Goal: Transaction & Acquisition: Purchase product/service

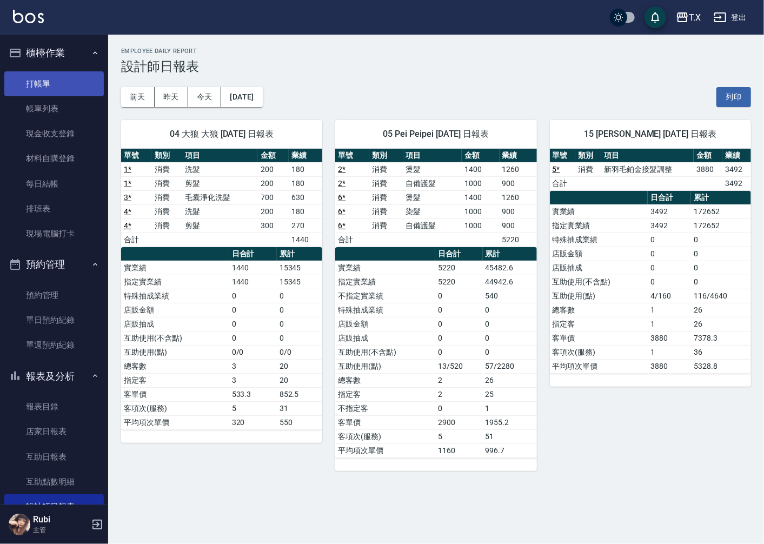
click at [71, 76] on link "打帳單" at bounding box center [53, 83] width 99 height 25
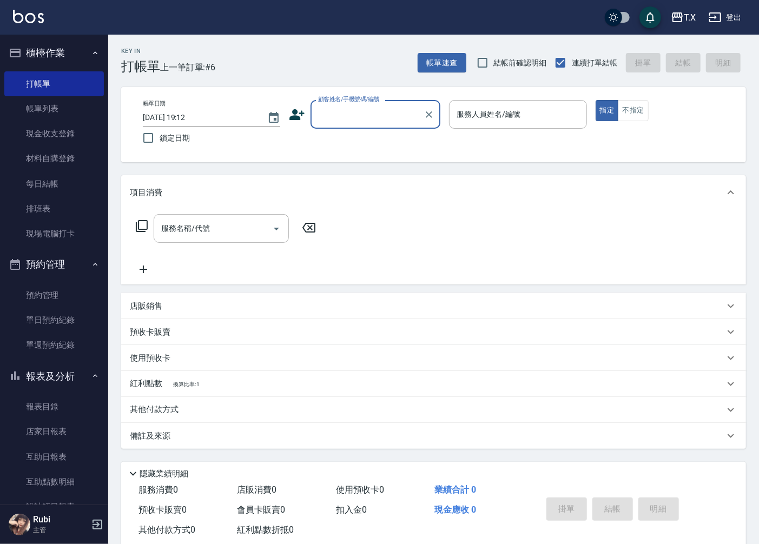
click at [357, 111] on input "顧客姓名/手機號碼/編號" at bounding box center [367, 114] width 104 height 19
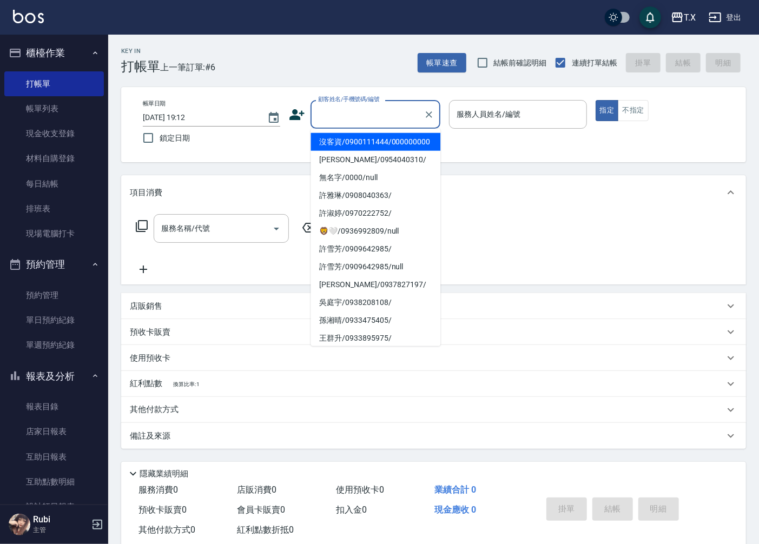
click at [357, 151] on li "沒客資/0900111444/000000000" at bounding box center [375, 142] width 130 height 18
type input "沒客資/0900111444/000000000"
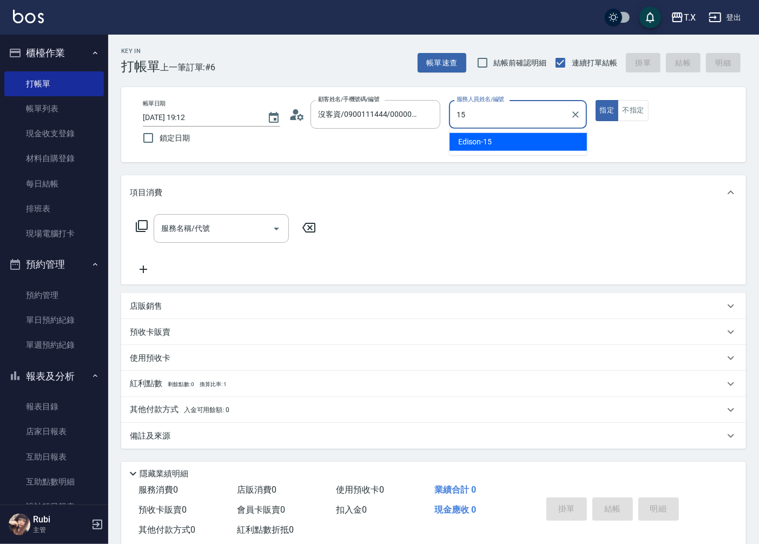
type input "Edison-15"
type button "true"
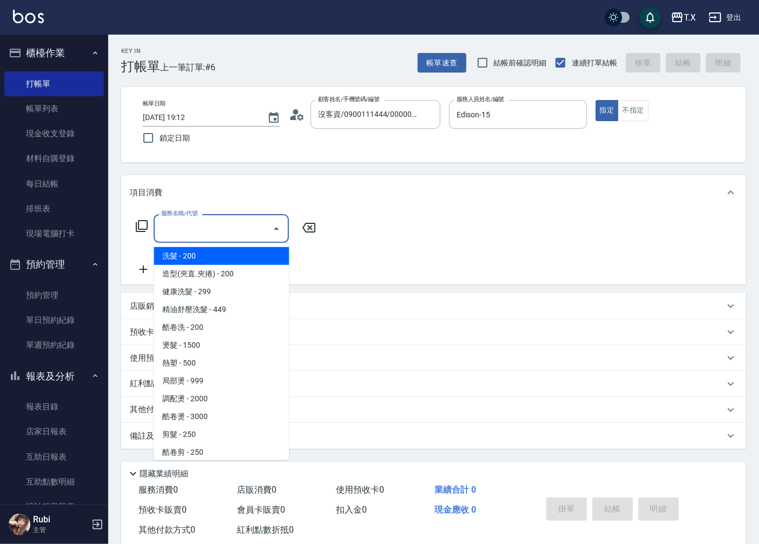
click at [230, 236] on input "服務名稱/代號" at bounding box center [212, 228] width 109 height 19
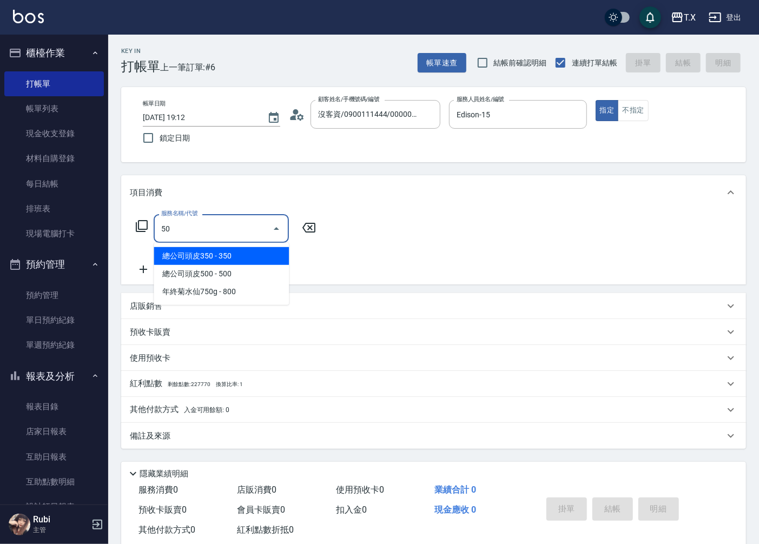
type input "501"
type input "100"
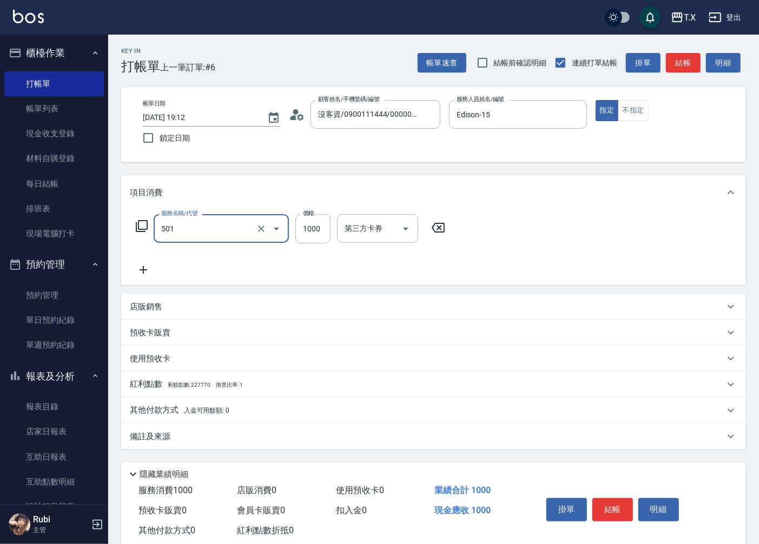
type input "染髮(501)"
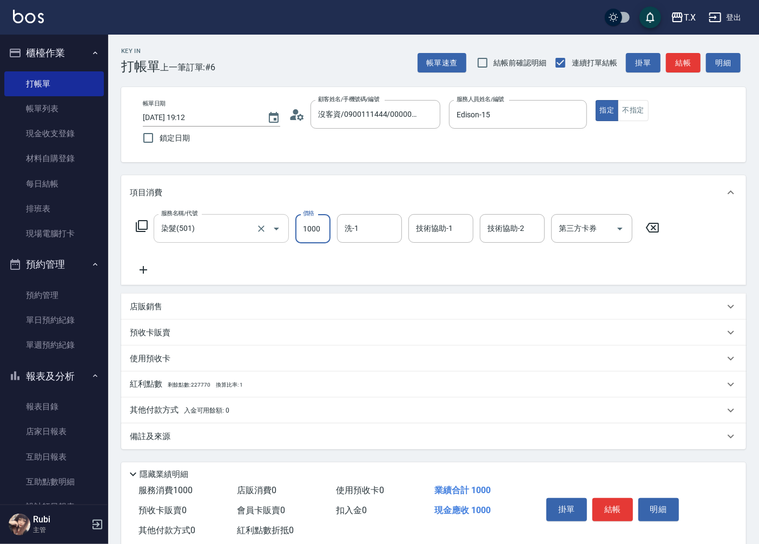
type input "2"
type input "0"
type input "200"
type input "20"
type input "2000"
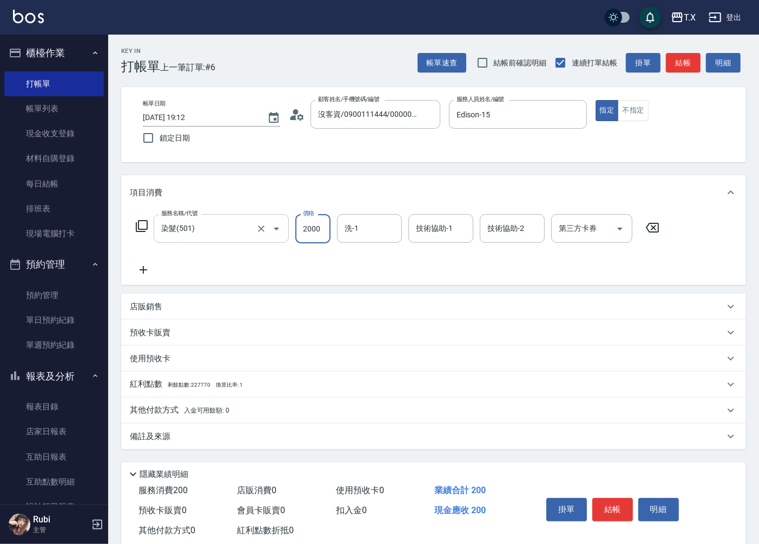
type input "200"
type input "2000"
type input "vivi-13"
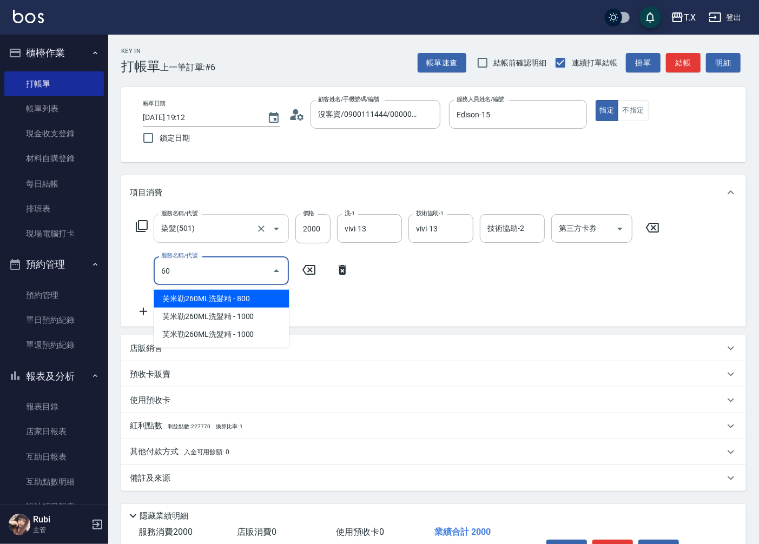
type input "601"
type input "230"
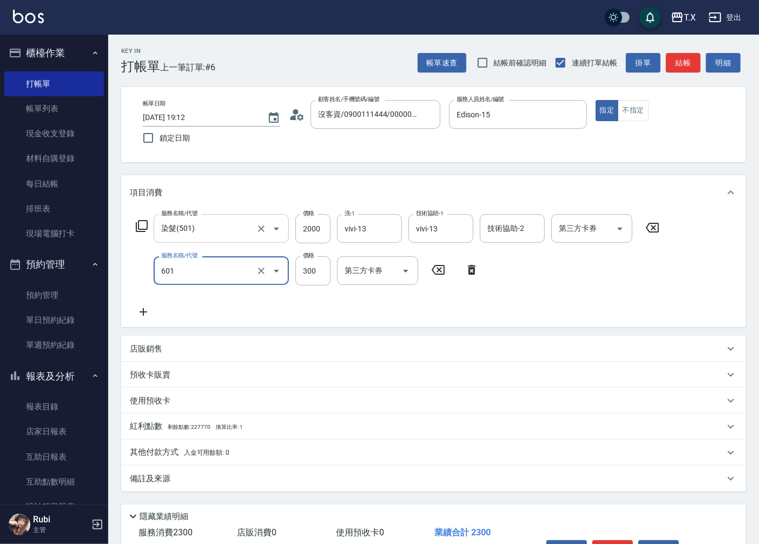
type input "自備護髮(601)"
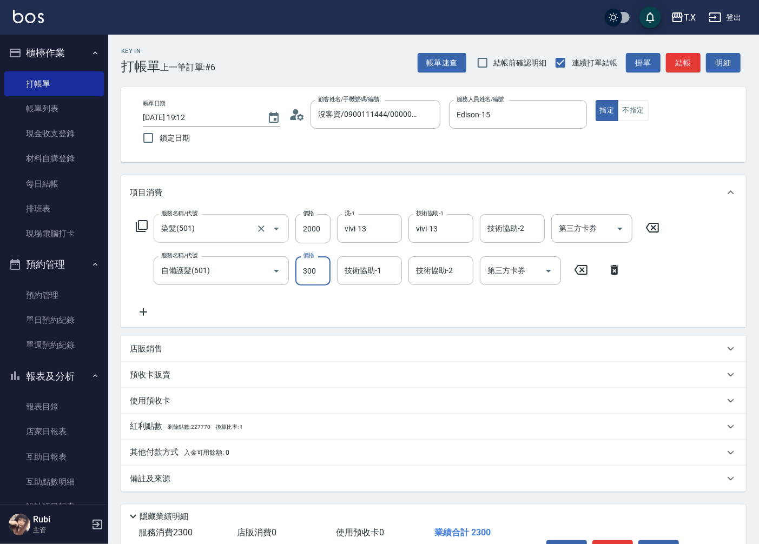
type input "1"
type input "200"
type input "15"
type input "210"
type input "1500"
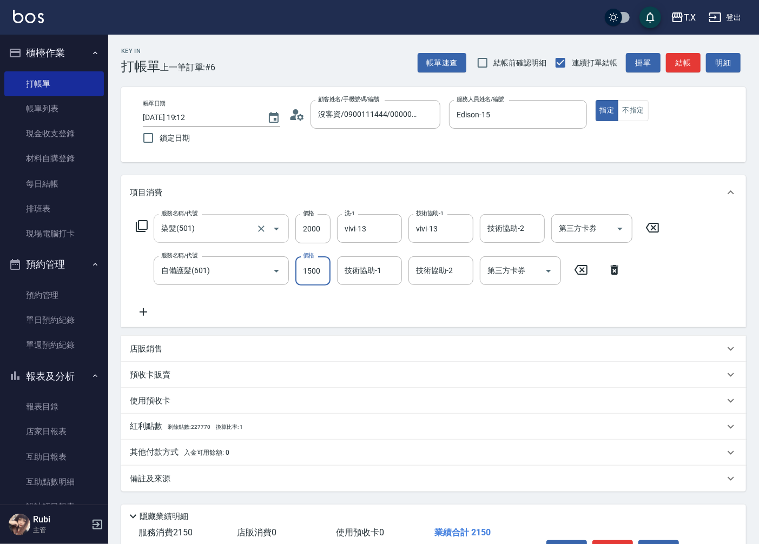
type input "350"
type input "1500"
type input "vivi-13"
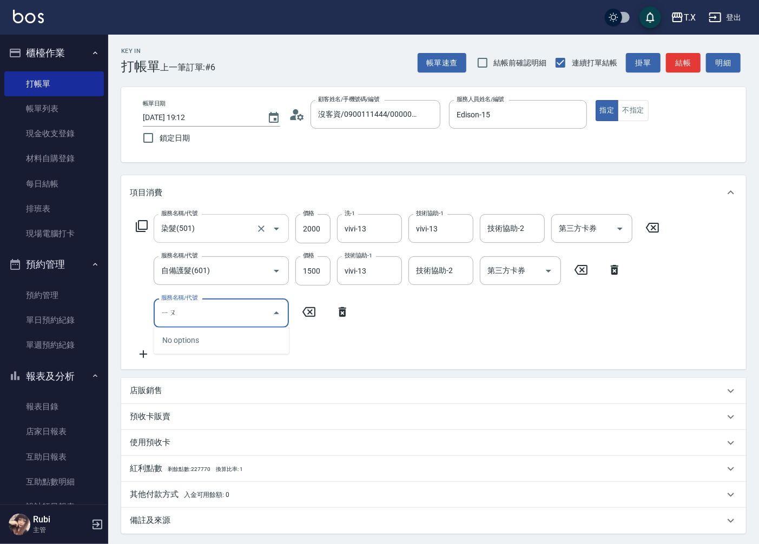
type input "有"
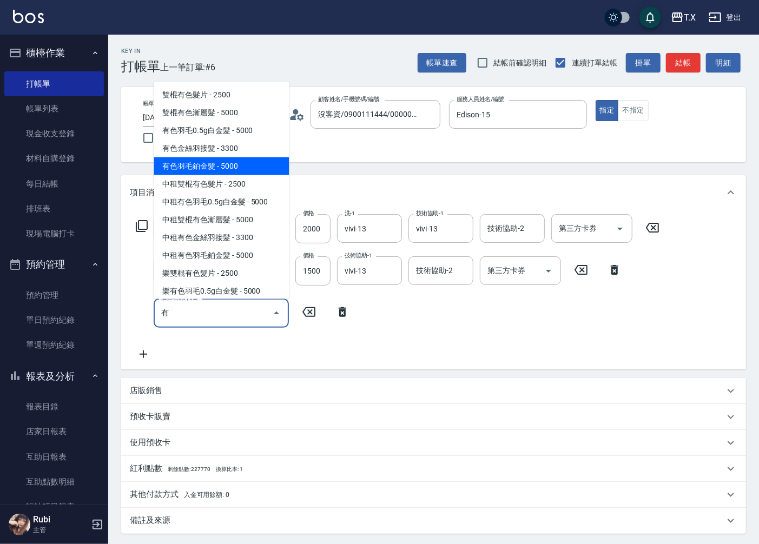
click at [241, 162] on span "有色羽毛鉑金髮 - 5000" at bounding box center [221, 166] width 135 height 18
type input "850"
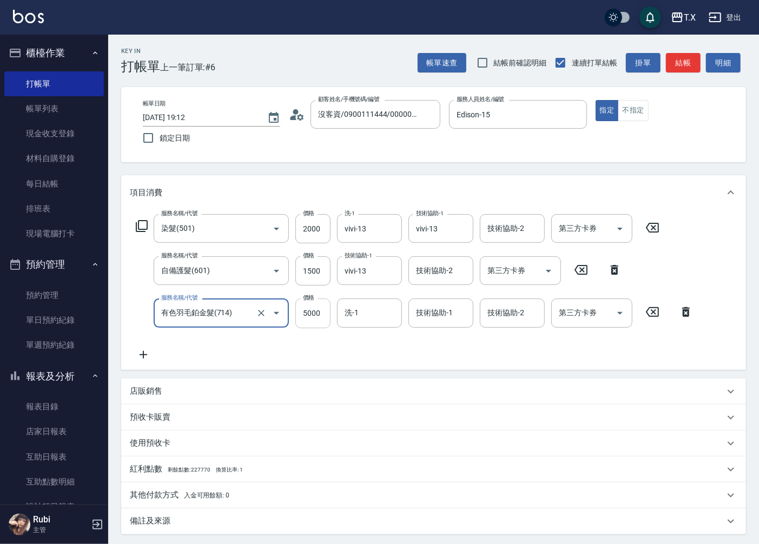
type input "有色羽毛鉑金髮(714)"
click at [320, 314] on input "5000" at bounding box center [312, 312] width 35 height 29
type input "1"
type input "350"
type input "161"
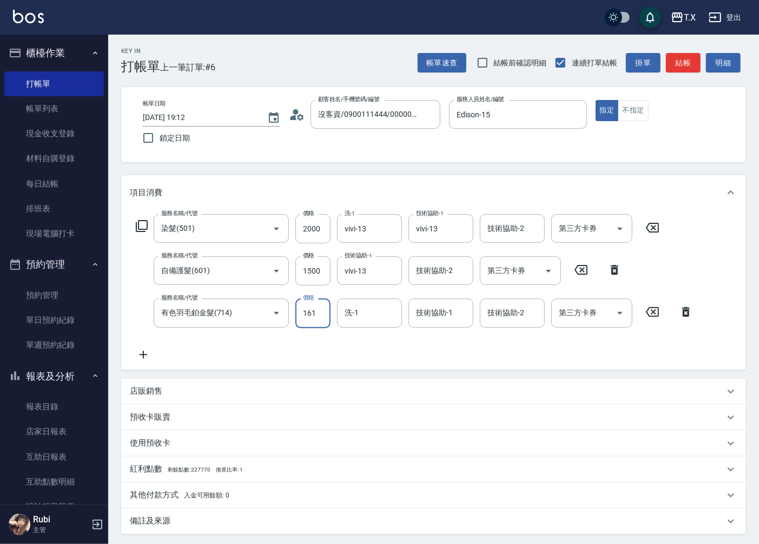
type input "360"
type input "1613"
type input "510"
type input "16135"
type input "1960"
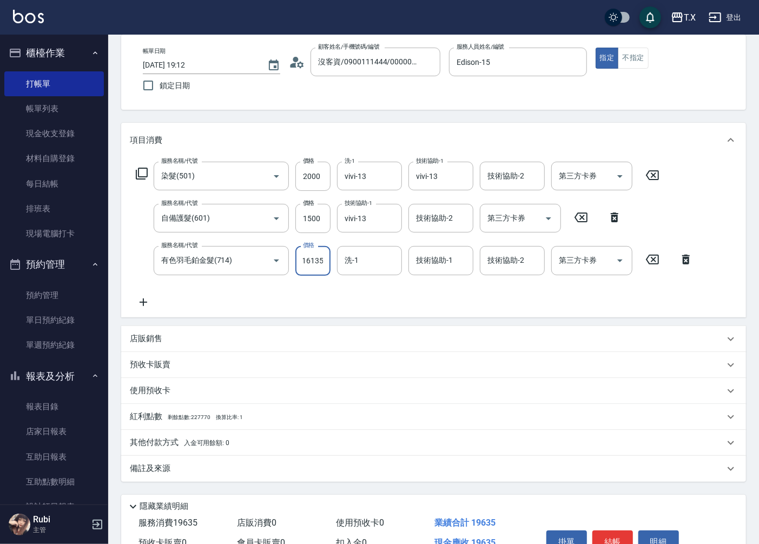
scroll to position [110, 0]
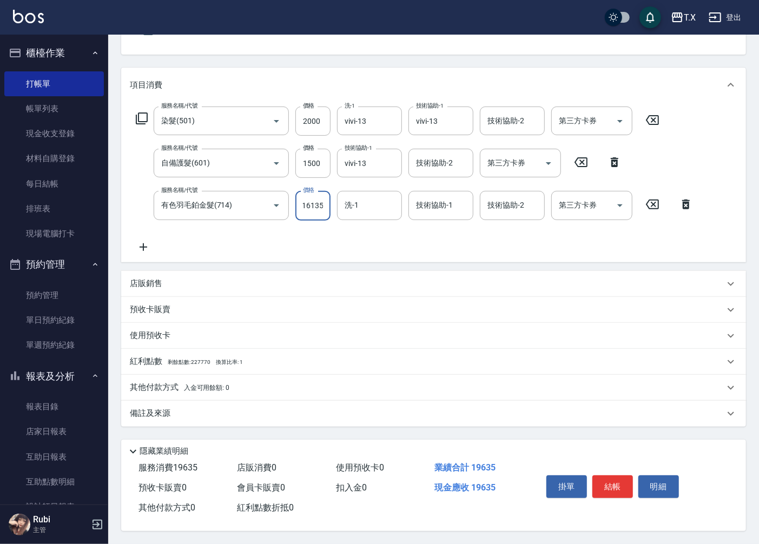
type input "16135"
click at [156, 384] on p "其他付款方式 入金可用餘額: 0" at bounding box center [179, 388] width 99 height 12
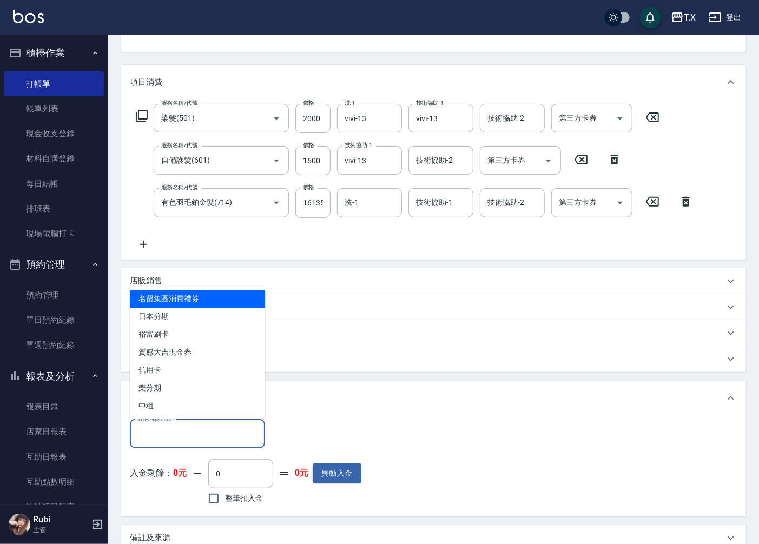
click at [181, 434] on input "其他付款方式" at bounding box center [197, 433] width 125 height 19
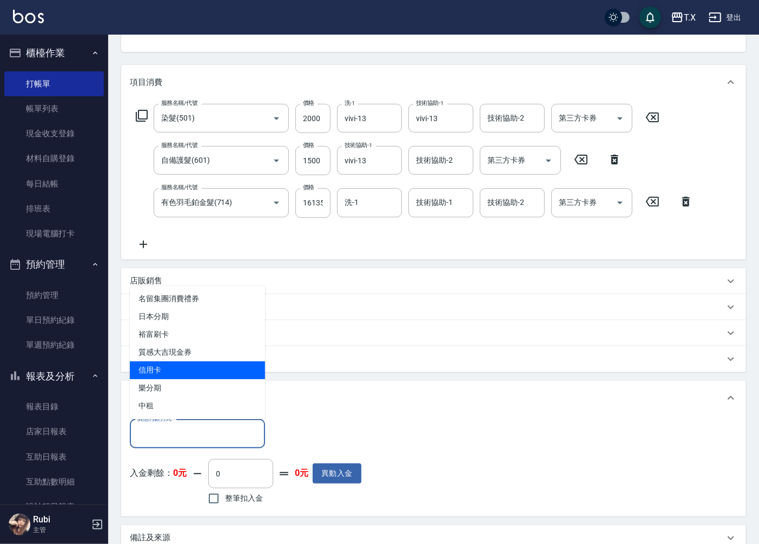
click at [174, 371] on span "信用卡" at bounding box center [197, 370] width 135 height 18
type input "信用卡"
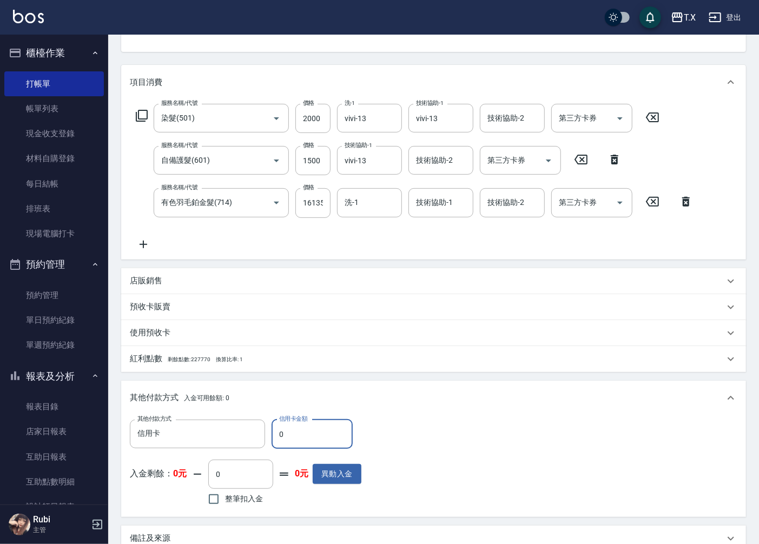
drag, startPoint x: 296, startPoint y: 438, endPoint x: 199, endPoint y: 455, distance: 98.9
click at [199, 455] on div "其他付款方式 信用卡 其他付款方式 信用卡金額 0 信用卡金額 入金剩餘： 0元 0 ​ 整筆扣入金 0元 異動入金" at bounding box center [245, 464] width 231 height 89
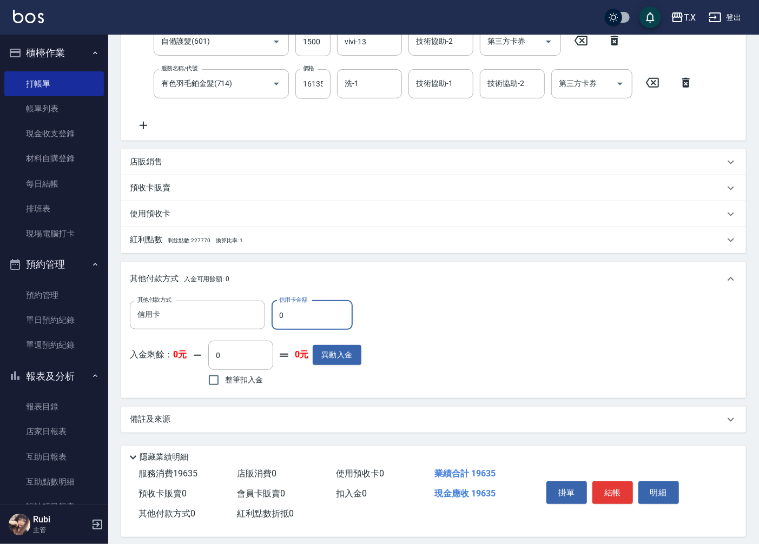
scroll to position [230, 0]
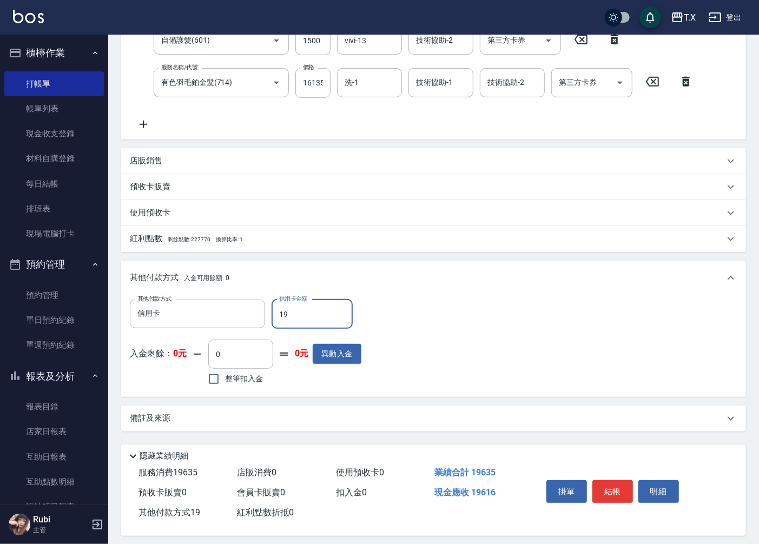
type input "196"
type input "1940"
type input "1963"
type input "1760"
type input "19635"
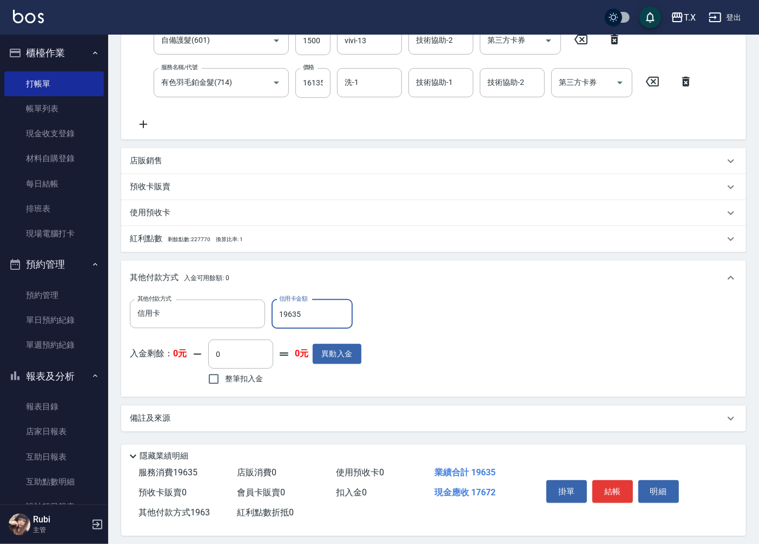
type input "0"
type input "19635"
click at [612, 493] on button "結帳" at bounding box center [612, 491] width 41 height 23
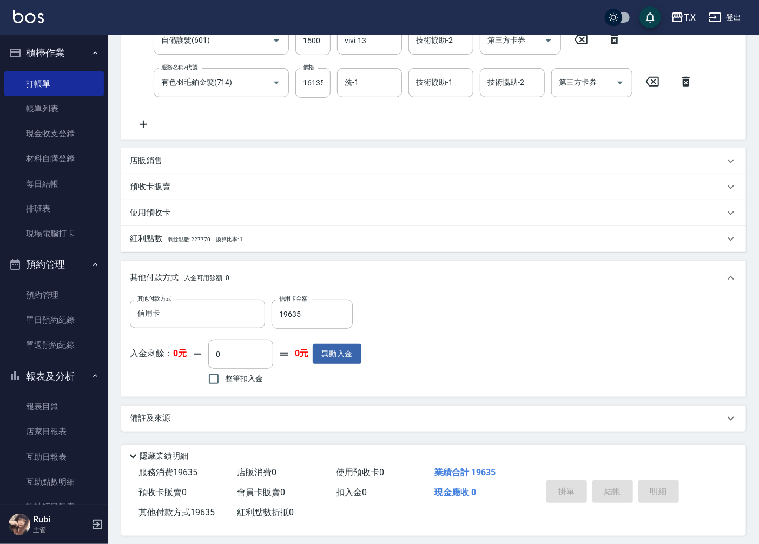
type input "[DATE] 19:14"
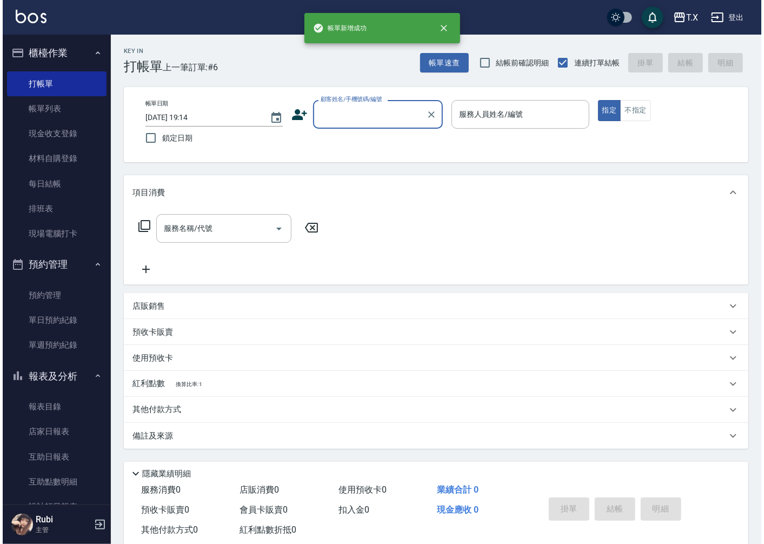
scroll to position [0, 0]
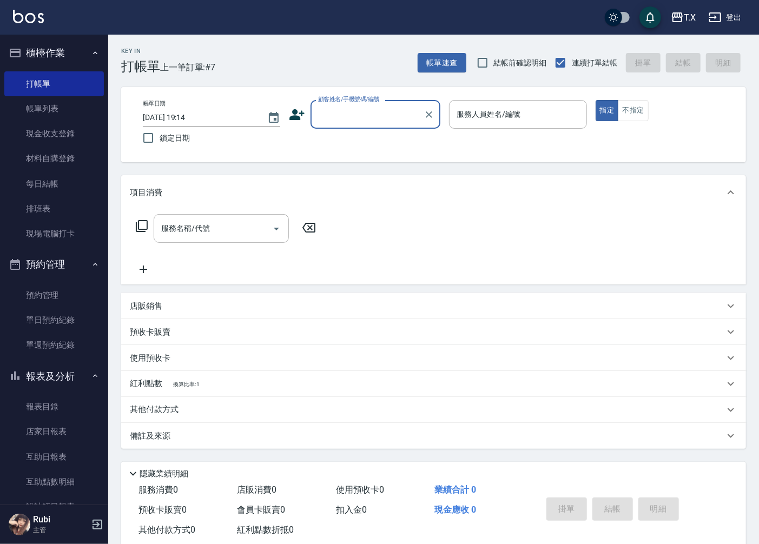
click at [333, 109] on input "顧客姓名/手機號碼/編號" at bounding box center [367, 114] width 104 height 19
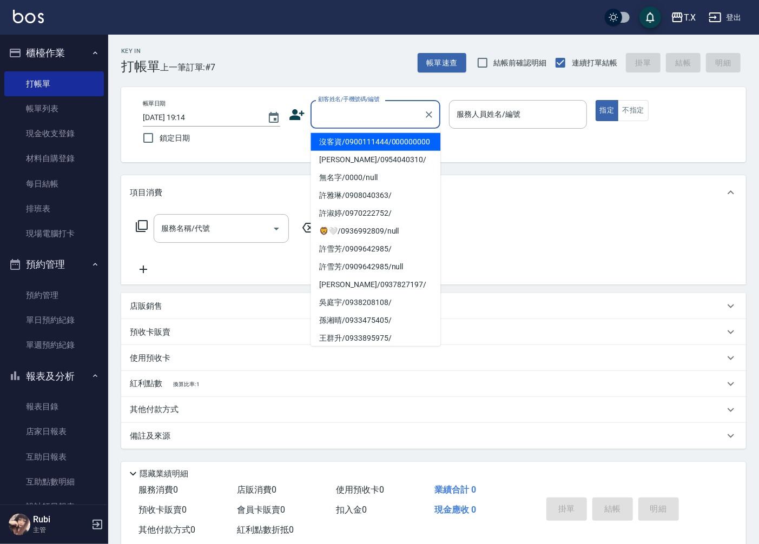
click at [353, 151] on li "沒客資/0900111444/000000000" at bounding box center [375, 142] width 130 height 18
type input "沒客資/0900111444/000000000"
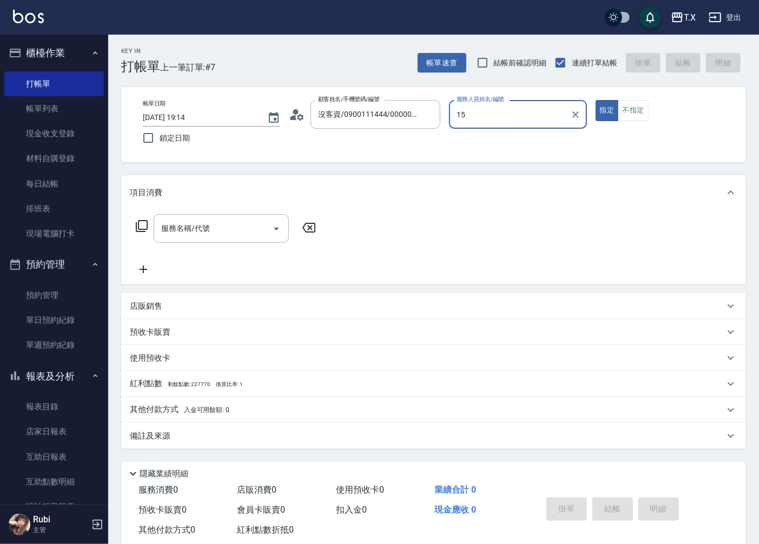
type input "Edison-15"
click at [145, 221] on icon at bounding box center [142, 226] width 12 height 12
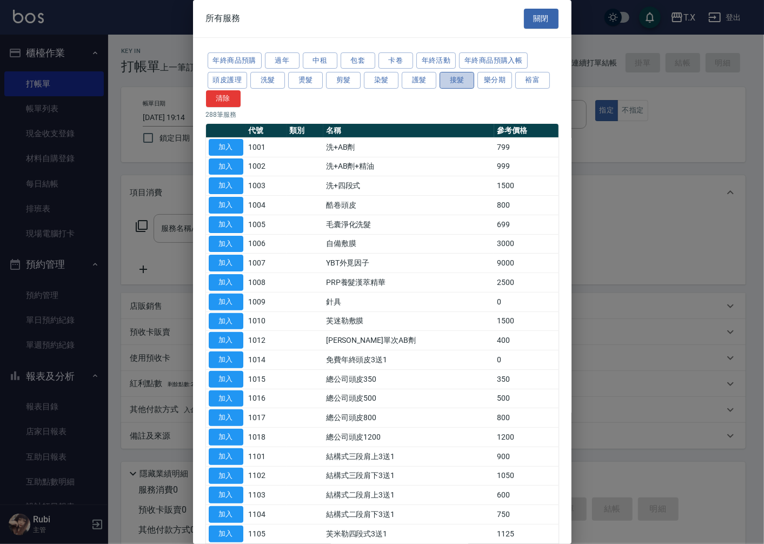
click at [442, 76] on button "接髮" at bounding box center [457, 80] width 35 height 17
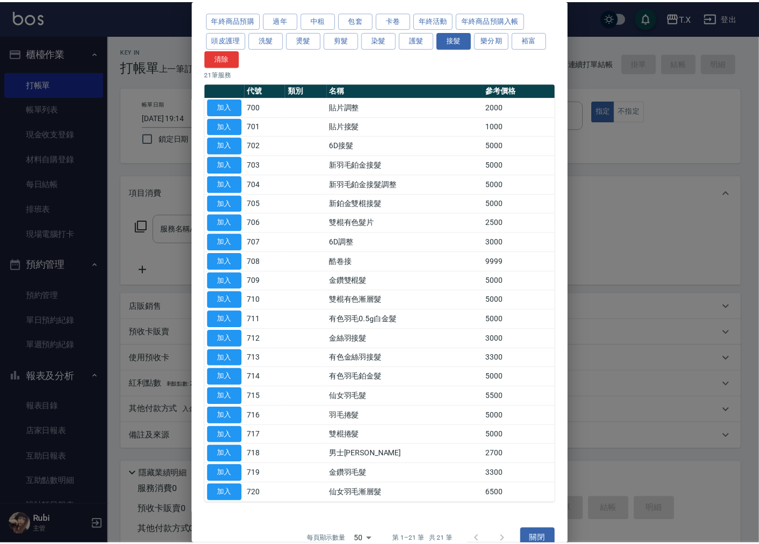
scroll to position [60, 0]
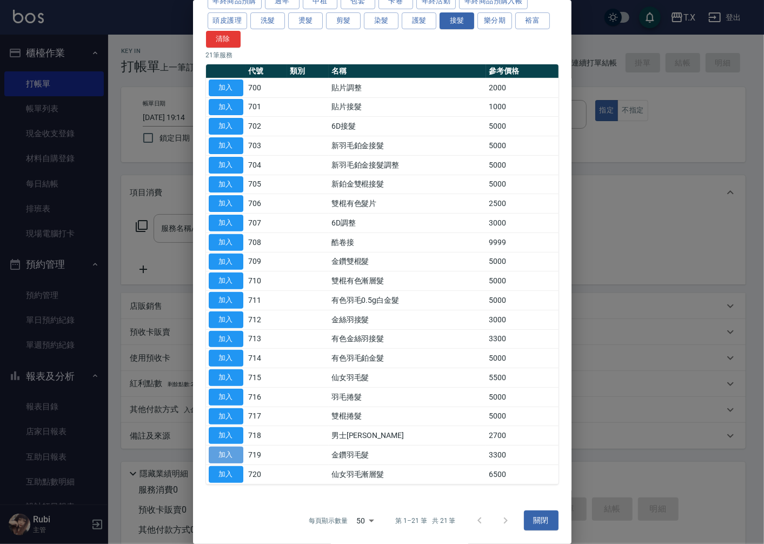
click at [225, 455] on button "加入" at bounding box center [226, 455] width 35 height 17
type input "金鑽羽毛髮(719)"
type input "330"
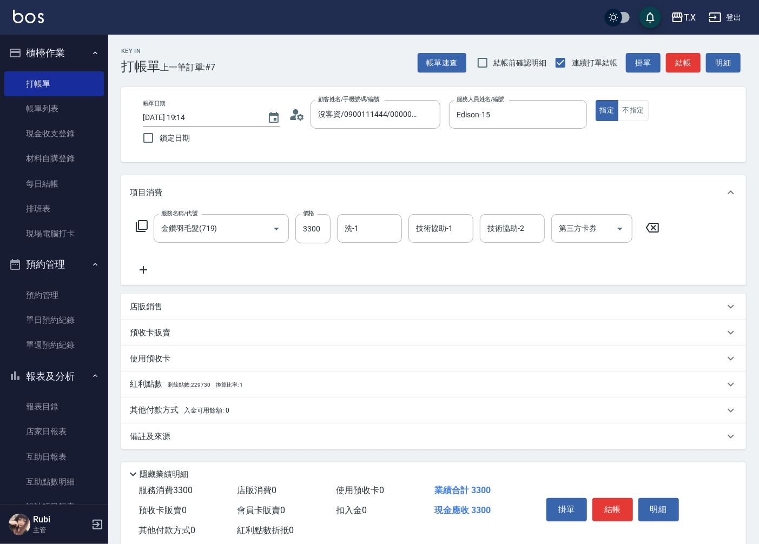
click at [147, 267] on icon at bounding box center [143, 269] width 27 height 13
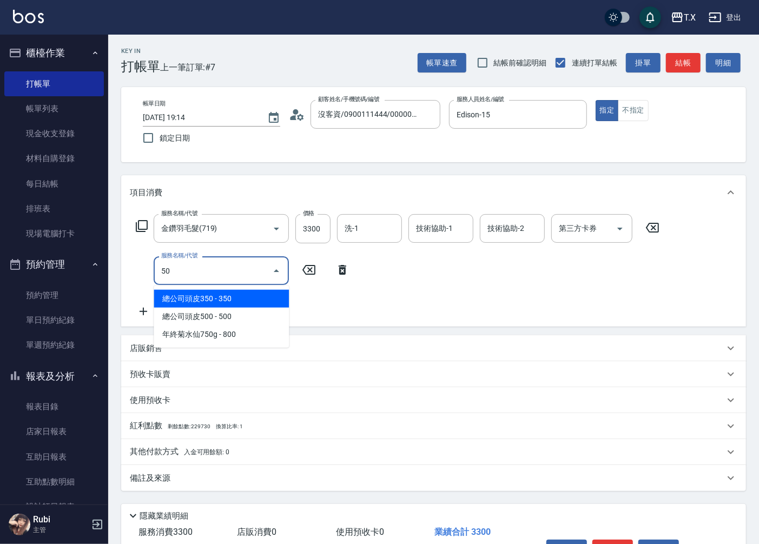
type input "501"
type input "430"
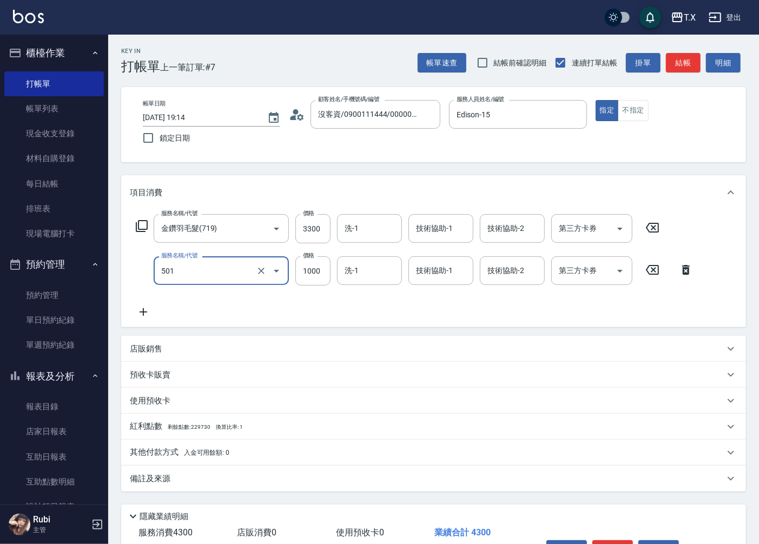
type input "染髮(501)"
type input "2"
type input "330"
type input "200"
type input "350"
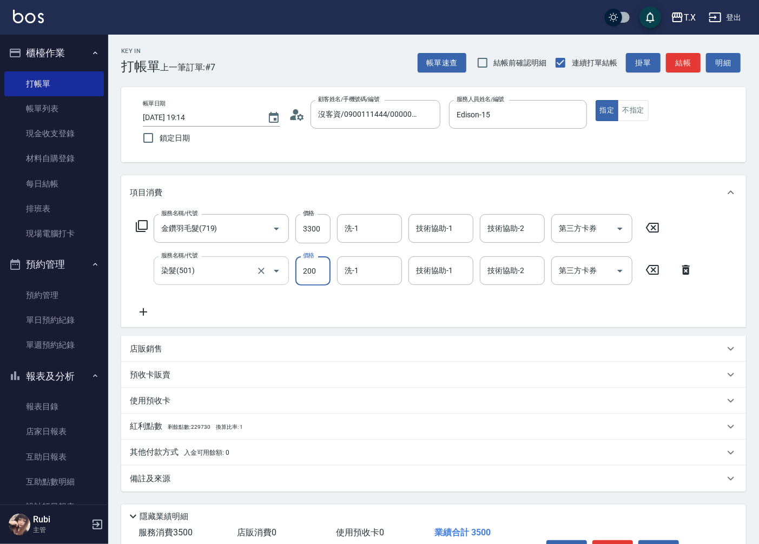
type input "2000"
type input "530"
type input "2000"
click at [317, 234] on input "3300" at bounding box center [312, 228] width 35 height 29
click at [322, 231] on input "3300" at bounding box center [312, 228] width 35 height 29
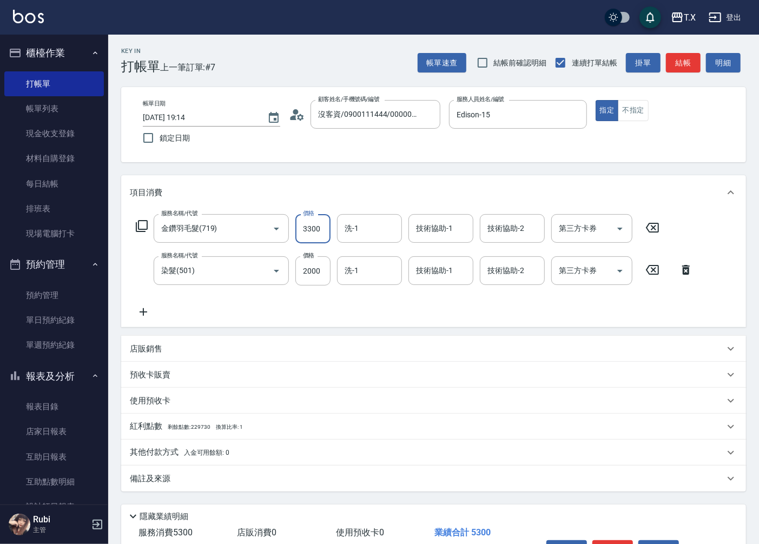
type input "1"
type input "200"
type input "13"
type input "210"
type input "133"
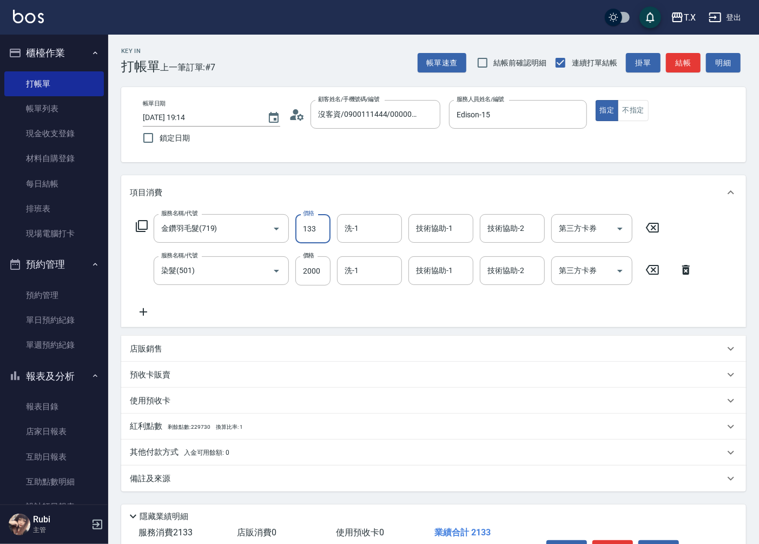
type input "330"
type input "1333"
type input "1530"
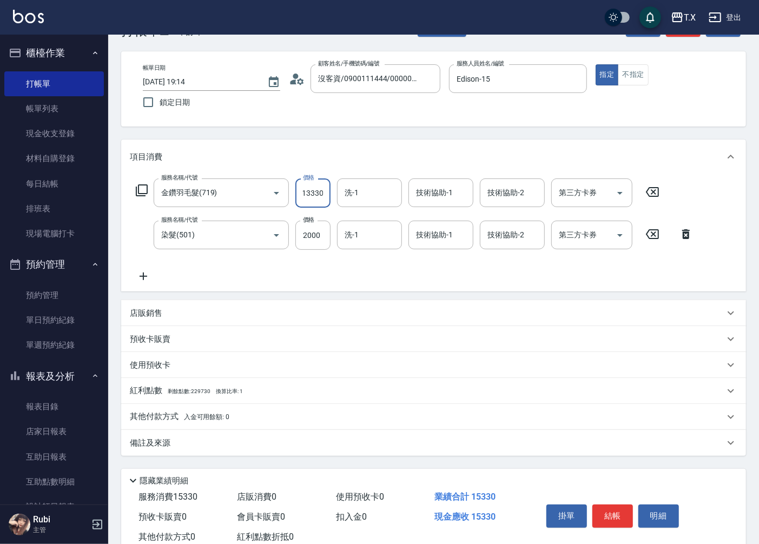
scroll to position [68, 0]
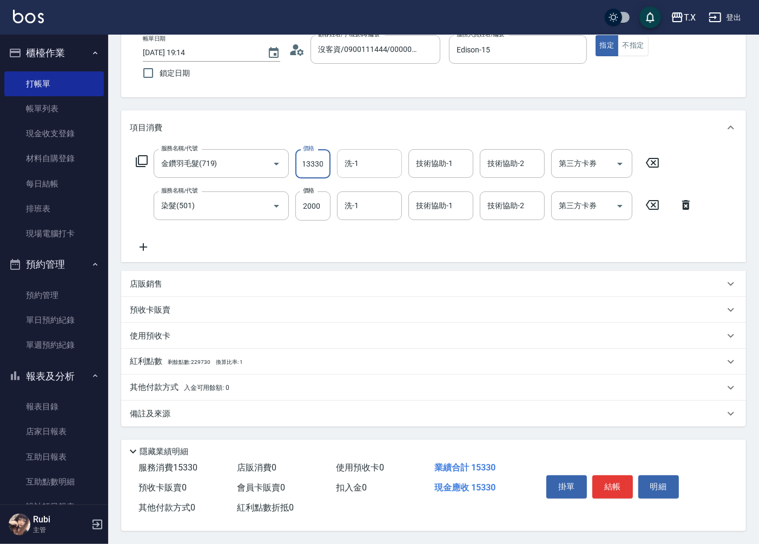
type input "13330"
click at [368, 164] on input "洗-1" at bounding box center [369, 163] width 55 height 19
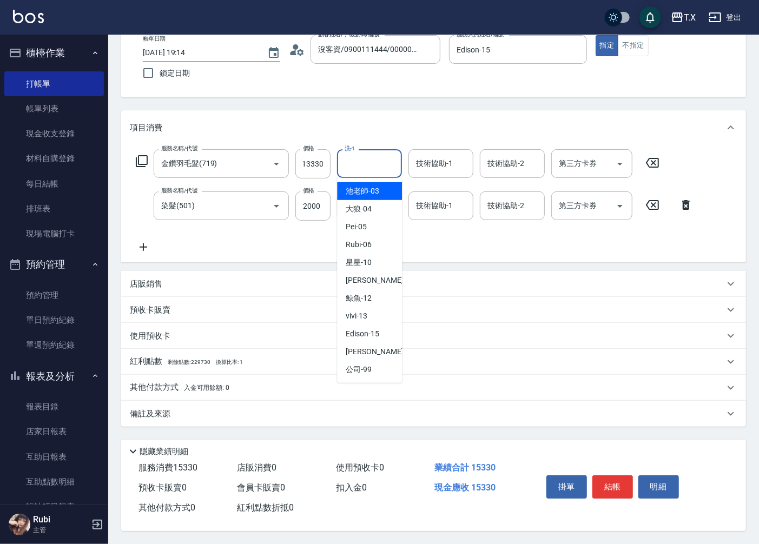
scroll to position [0, 0]
type input "vivi-13"
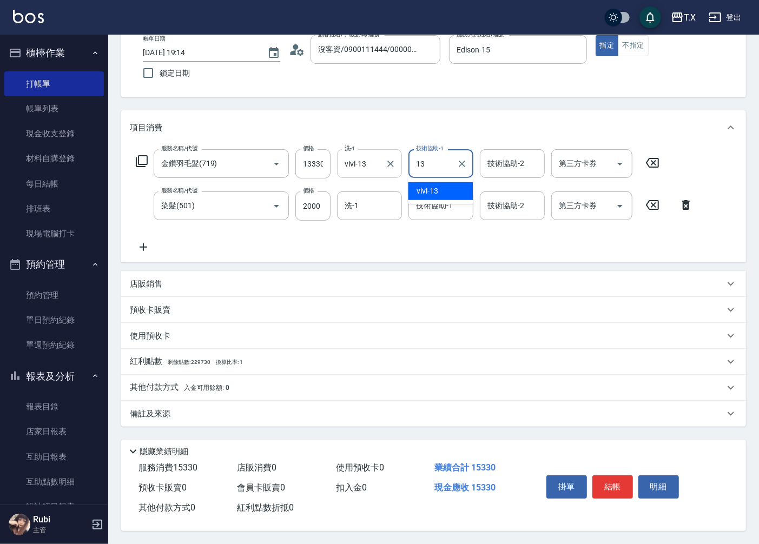
type input "vivi-13"
click at [369, 202] on input "洗-1" at bounding box center [369, 205] width 55 height 19
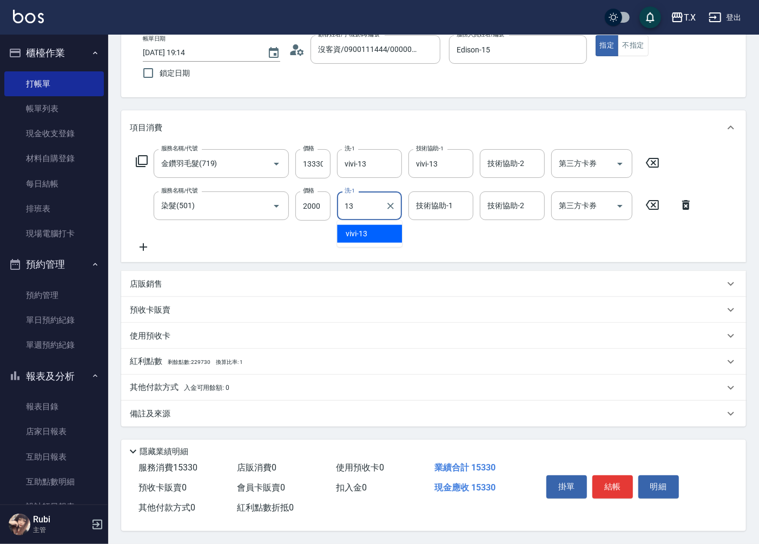
type input "vivi-13"
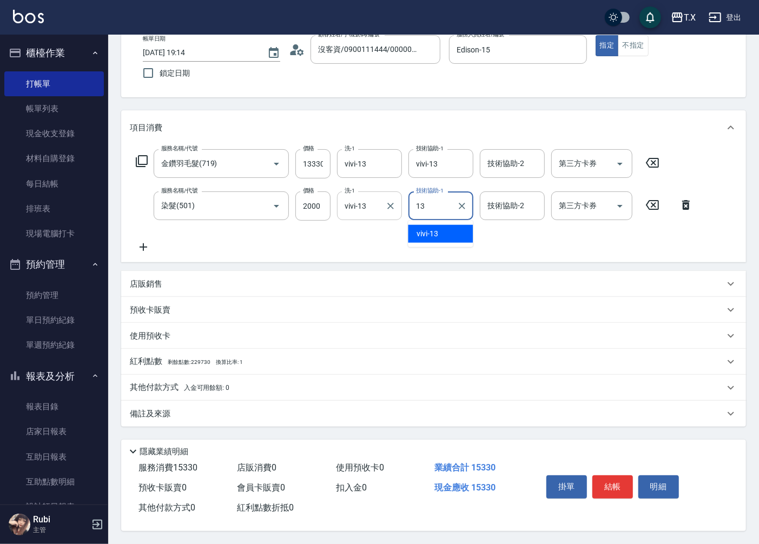
type input "vivi-13"
click at [176, 384] on p "其他付款方式 入金可用餘額: 0" at bounding box center [179, 388] width 99 height 12
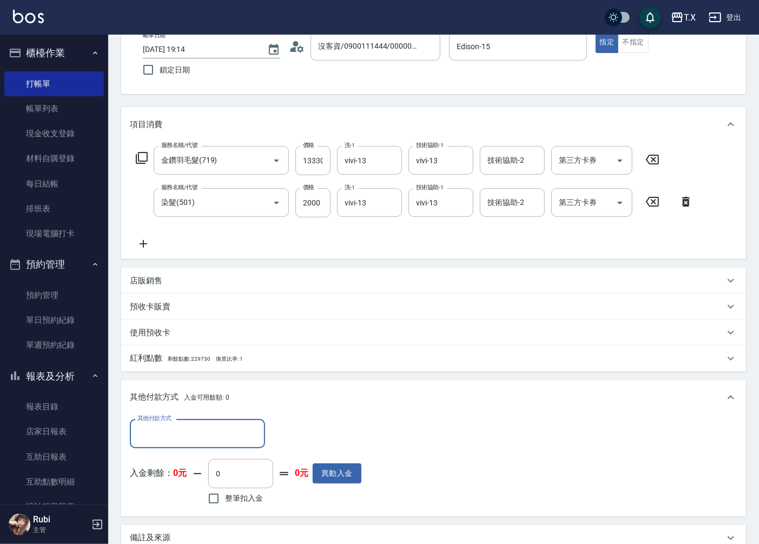
click at [184, 434] on input "其他付款方式" at bounding box center [197, 433] width 125 height 19
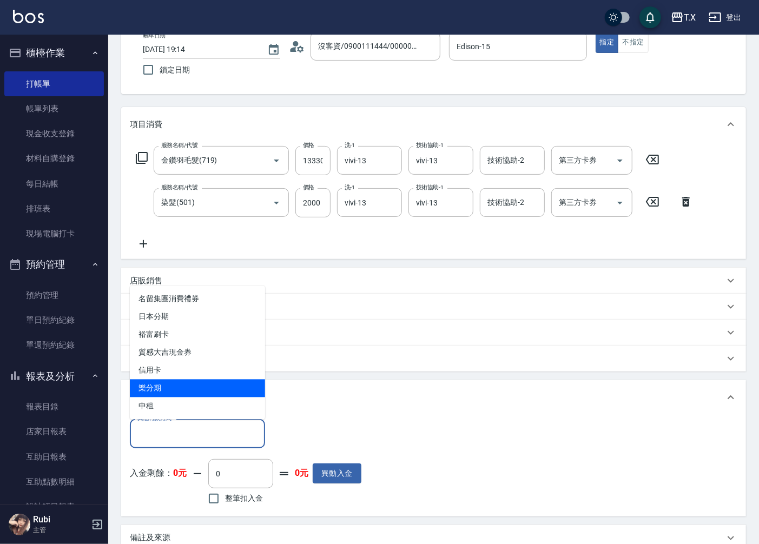
click at [178, 394] on span "樂分期" at bounding box center [197, 389] width 135 height 18
type input "樂分期"
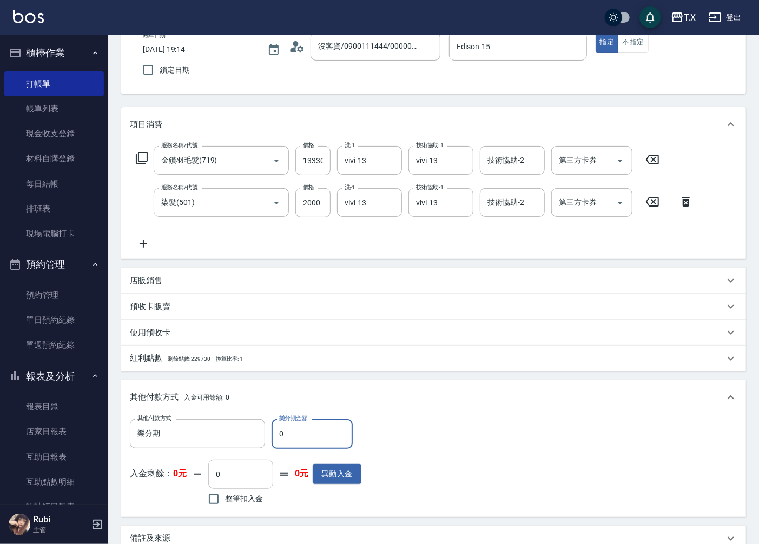
drag, startPoint x: 316, startPoint y: 427, endPoint x: 225, endPoint y: 460, distance: 97.2
click at [225, 460] on div "其他付款方式 樂分期 其他付款方式 樂分期金額 0 樂分期金額 入金剩餘： 0元 0 ​ 整筆扣入金 0元 異動入金" at bounding box center [245, 463] width 231 height 89
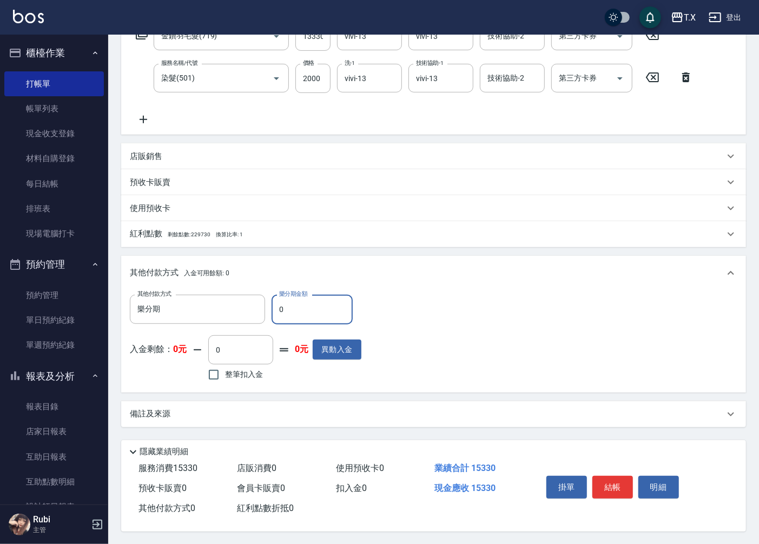
scroll to position [196, 0]
type input "15"
type input "1510"
type input "1533"
type input "1370"
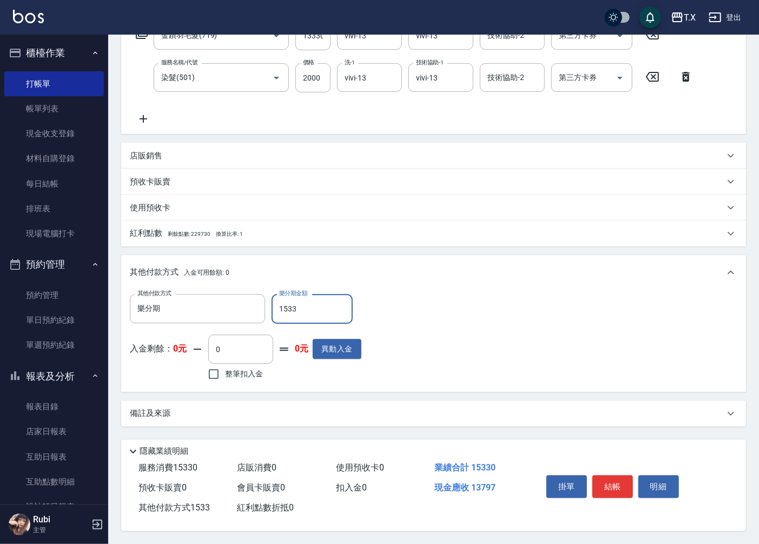
type input "15330"
type input "0"
type input "15330"
click at [614, 480] on button "結帳" at bounding box center [612, 486] width 41 height 23
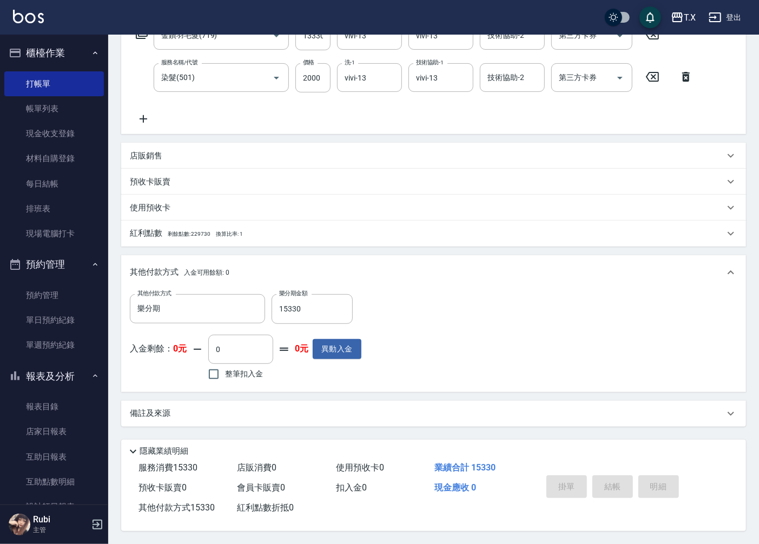
type input "[DATE] 19:17"
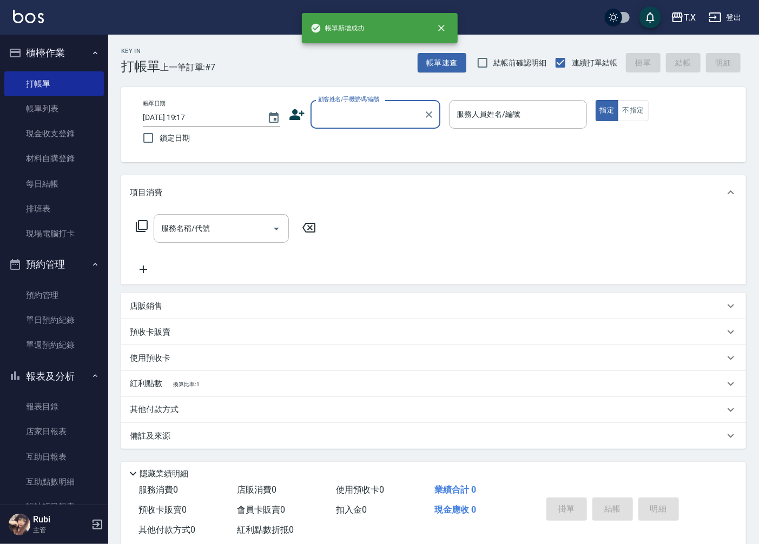
scroll to position [0, 0]
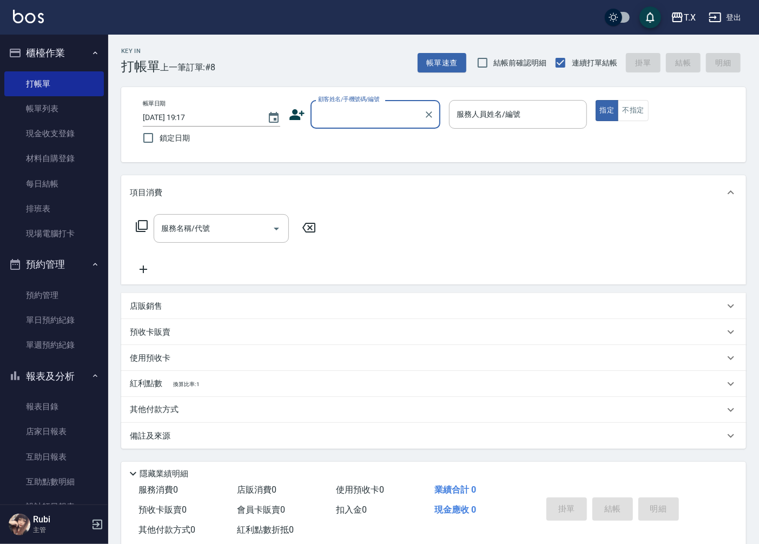
click at [347, 115] on input "顧客姓名/手機號碼/編號" at bounding box center [367, 114] width 104 height 19
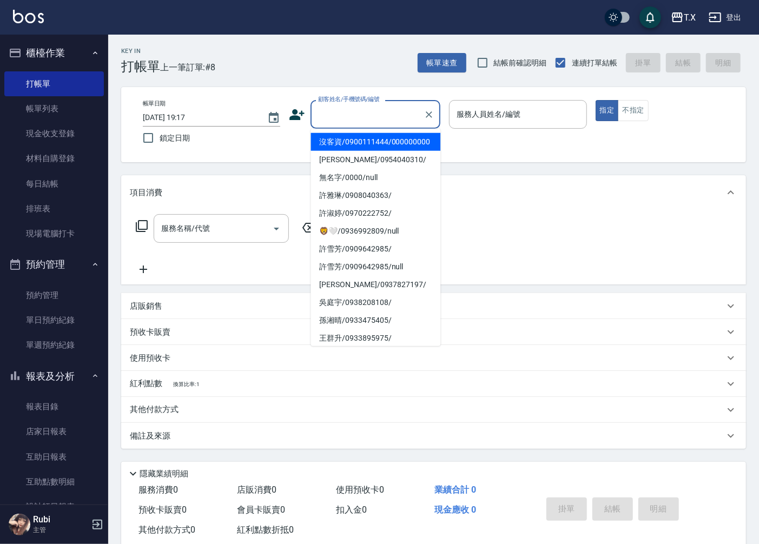
click at [354, 148] on li "沒客資/0900111444/000000000" at bounding box center [375, 142] width 130 height 18
type input "沒客資/0900111444/000000000"
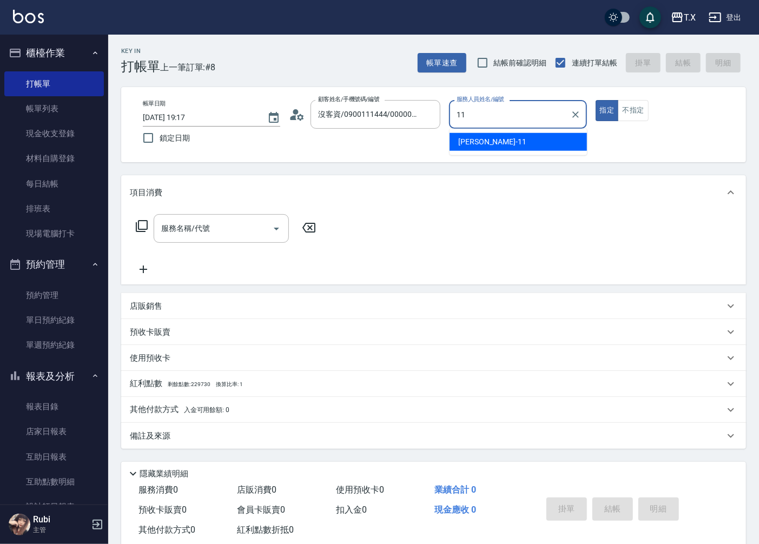
type input "[PERSON_NAME]-11"
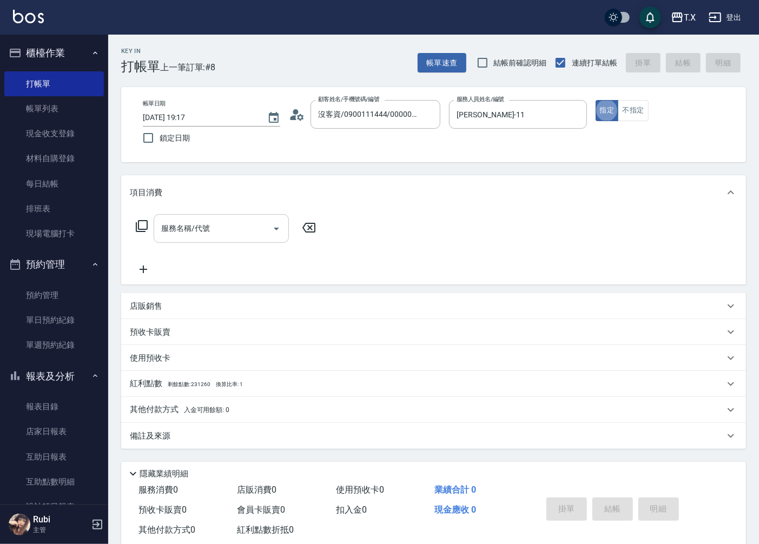
click at [233, 231] on input "服務名稱/代號" at bounding box center [212, 228] width 109 height 19
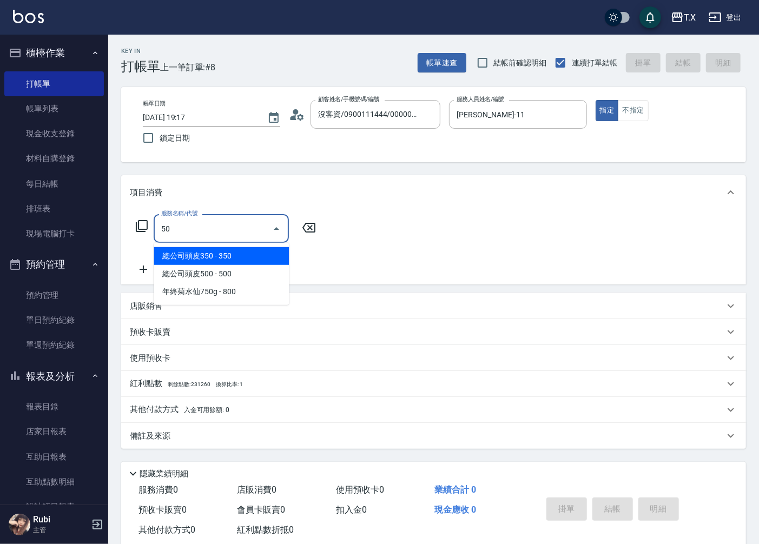
type input "501"
type input "100"
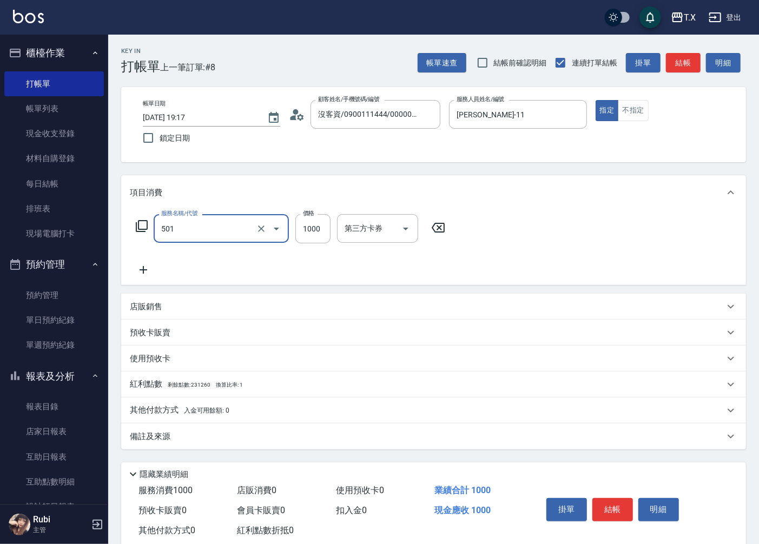
type input "染髮(501)"
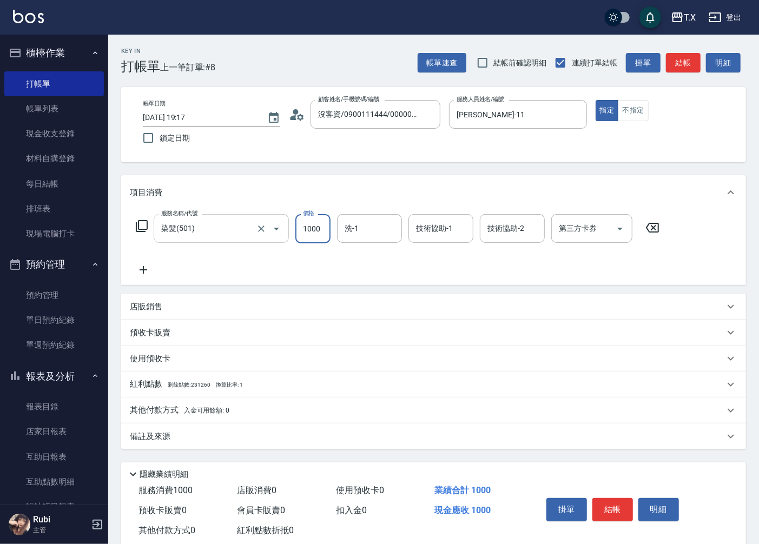
type input "1"
type input "0"
type input "178"
type input "170"
type input "1788"
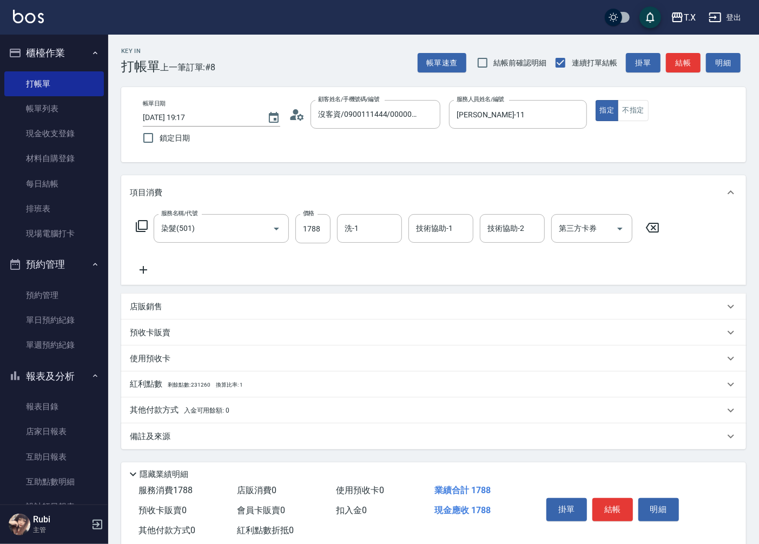
click at [146, 272] on icon at bounding box center [143, 269] width 27 height 13
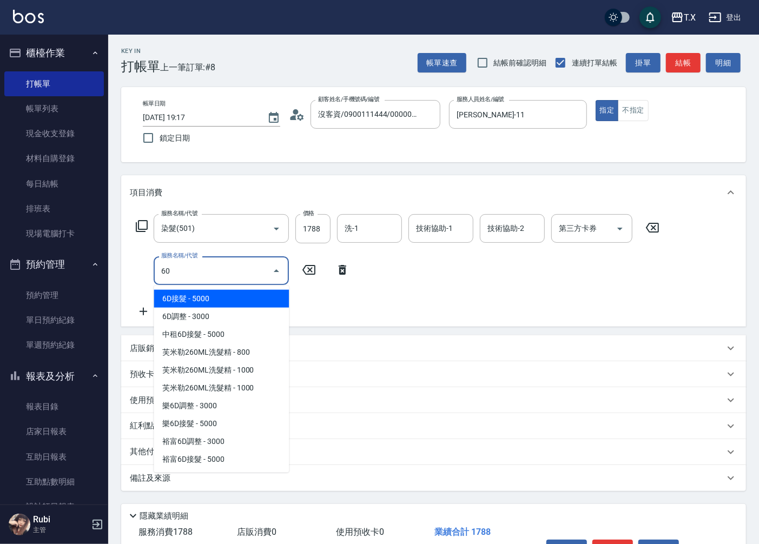
type input "601"
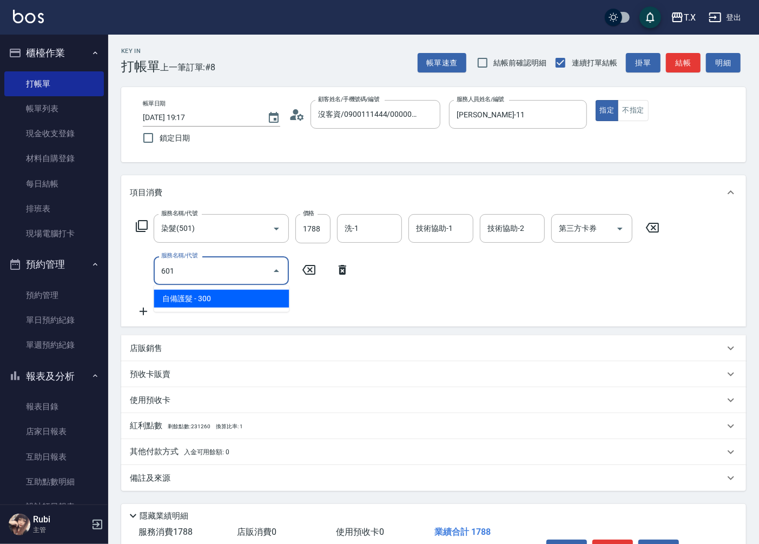
type input "200"
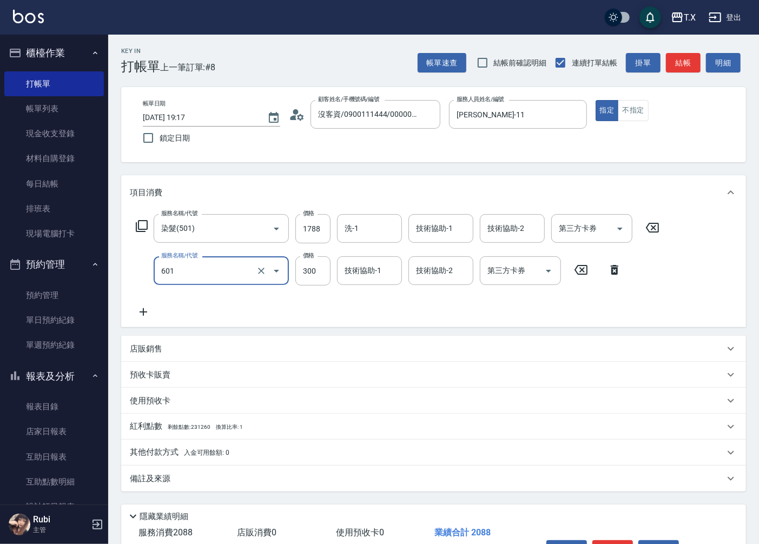
type input "自備護髮(601)"
type input "1"
type input "170"
type input "100"
type input "180"
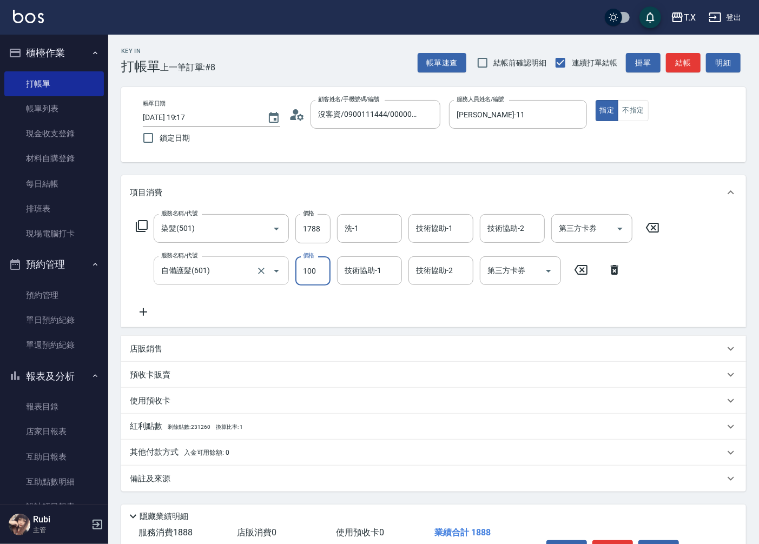
type input "1000"
type input "270"
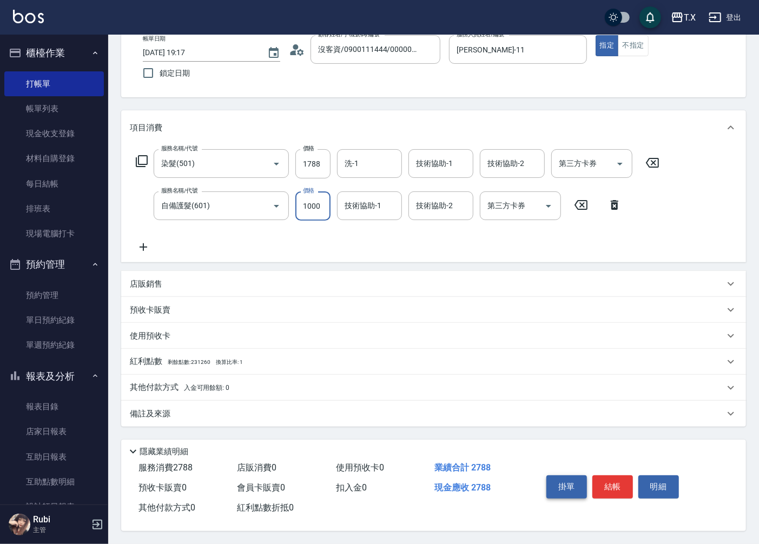
scroll to position [68, 0]
type input "1000"
click at [604, 484] on button "結帳" at bounding box center [612, 486] width 41 height 23
type input "0"
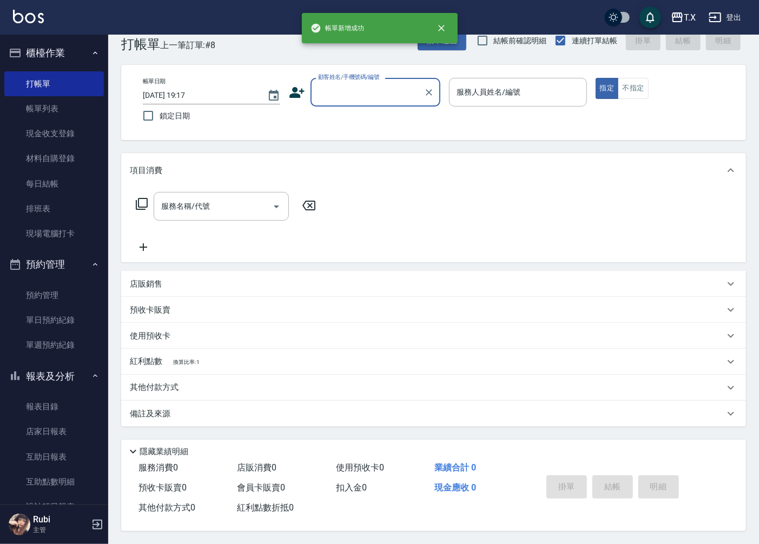
scroll to position [0, 0]
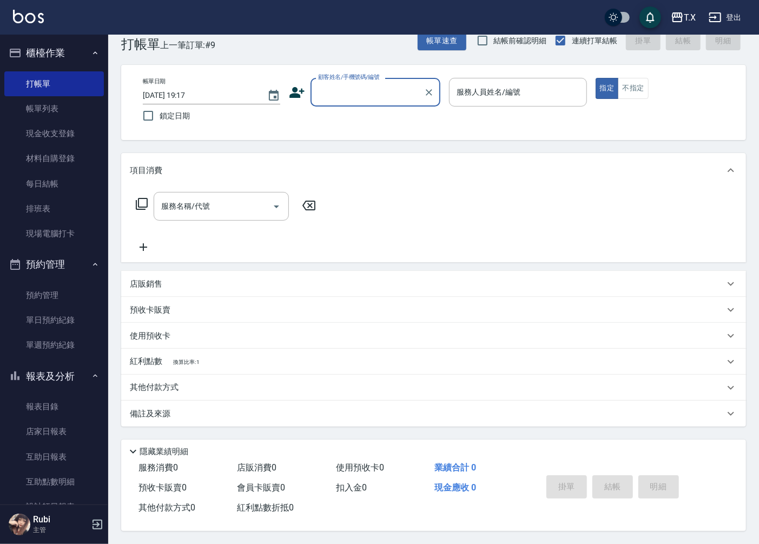
click at [355, 93] on input "顧客姓名/手機號碼/編號" at bounding box center [367, 92] width 104 height 19
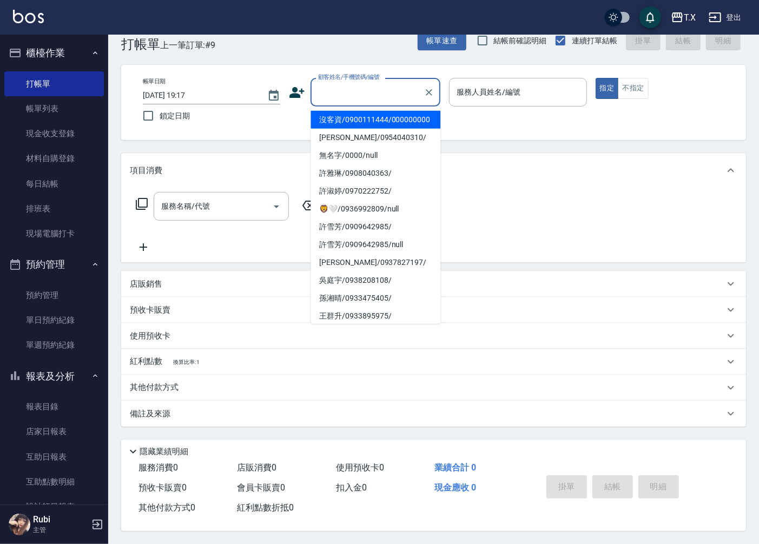
click at [361, 123] on li "沒客資/0900111444/000000000" at bounding box center [375, 120] width 130 height 18
type input "沒客資/0900111444/000000000"
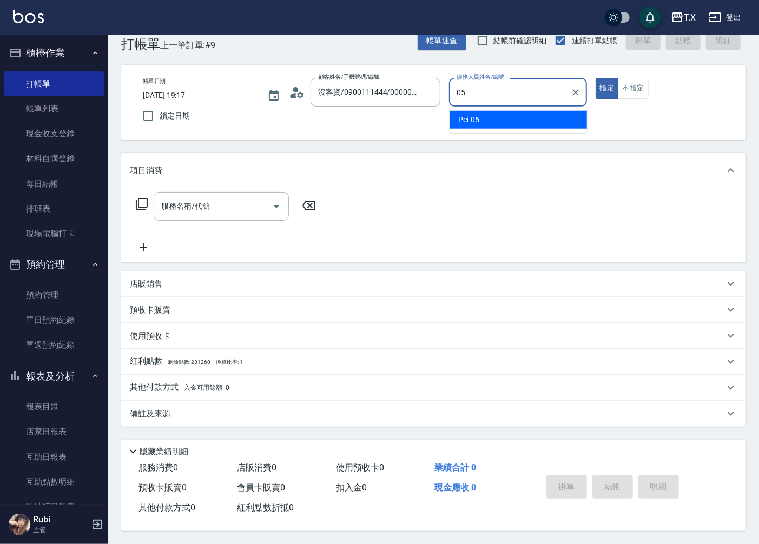
type input "Pei-05"
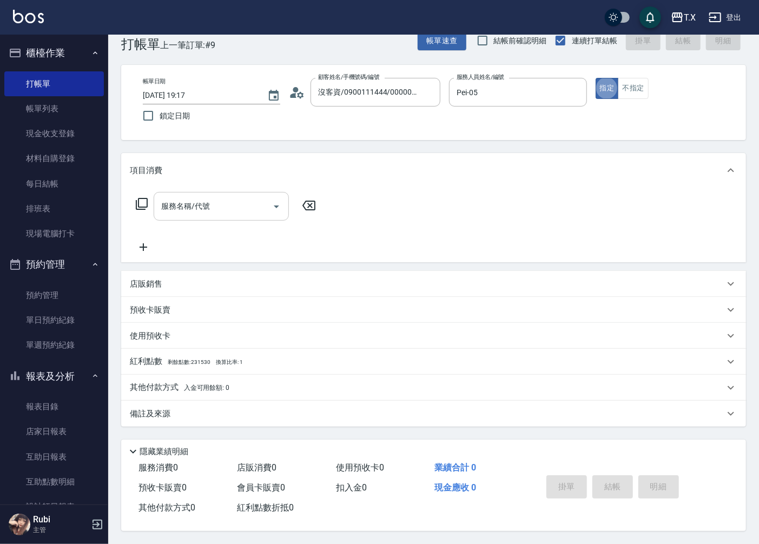
click at [228, 213] on input "服務名稱/代號" at bounding box center [212, 206] width 109 height 19
type input "301"
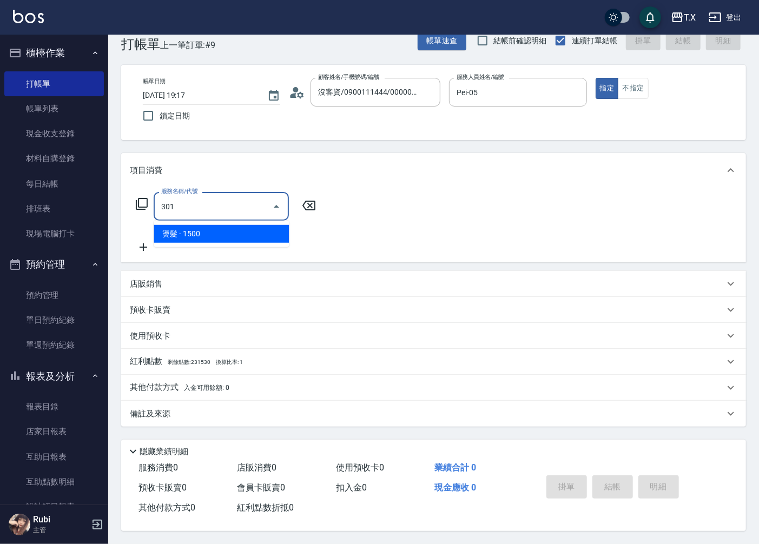
type input "150"
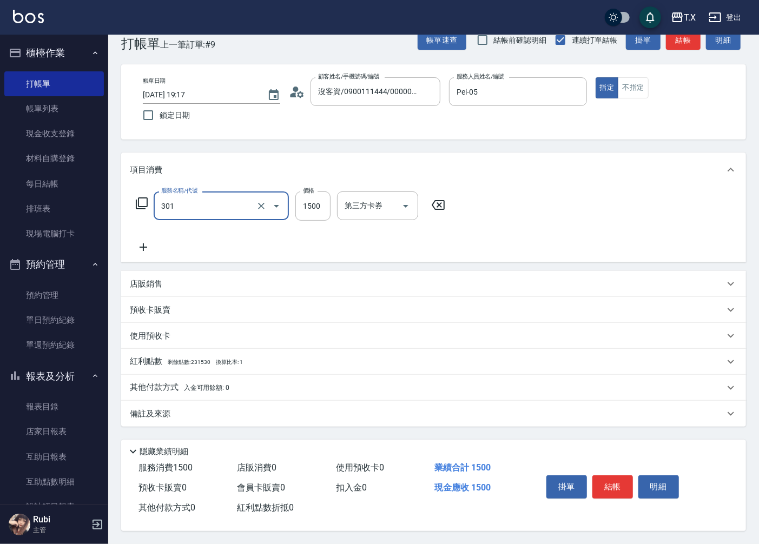
type input "燙髮(301)"
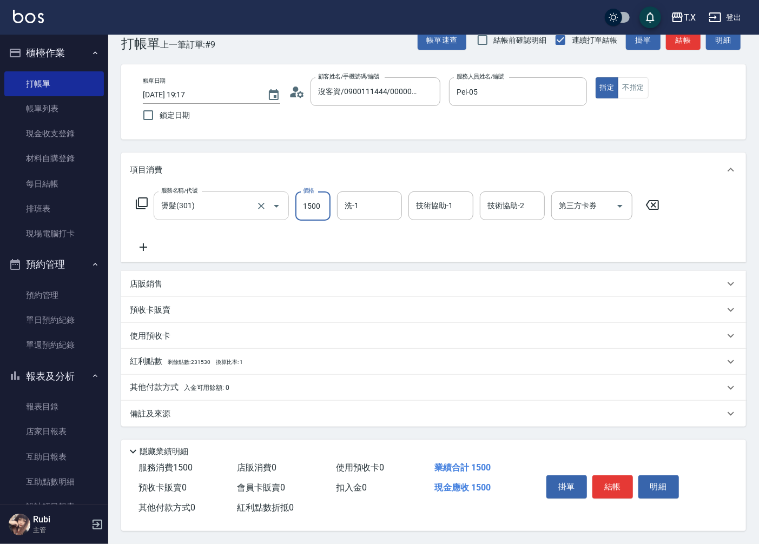
type input "0"
type input "14"
type input "10"
type input "140"
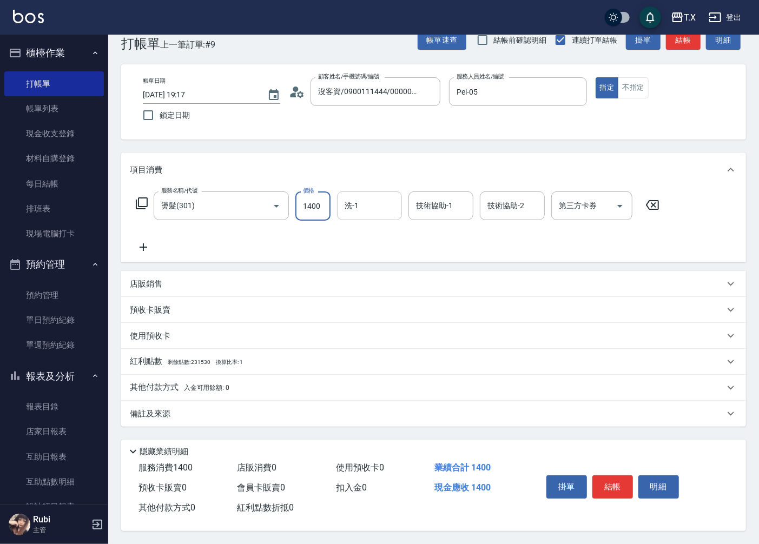
type input "1400"
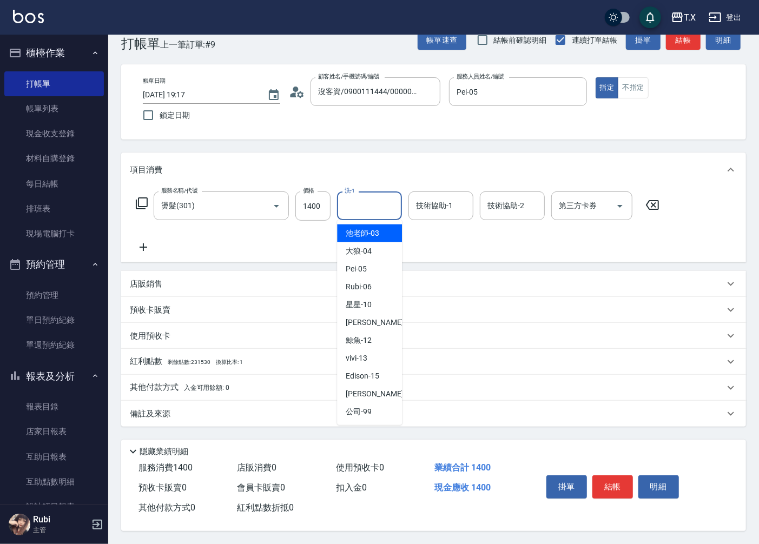
click at [366, 208] on input "洗-1" at bounding box center [369, 205] width 55 height 19
type input "星星-10"
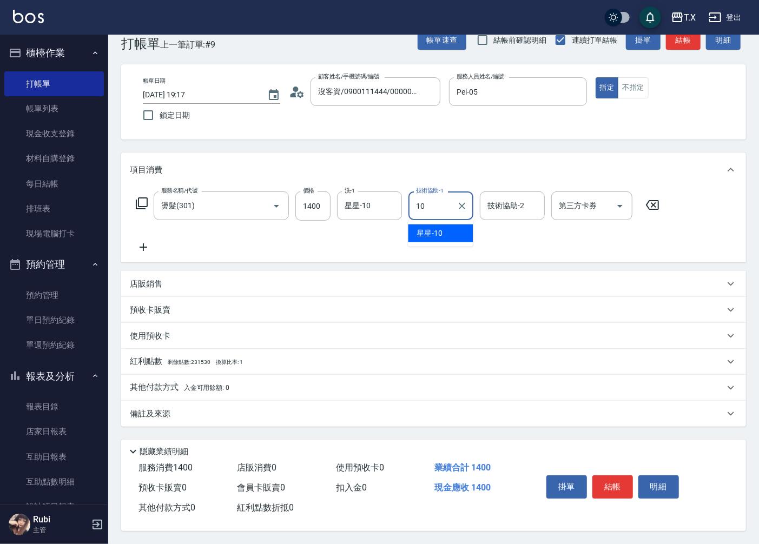
type input "星星-10"
click at [146, 249] on icon at bounding box center [143, 247] width 27 height 13
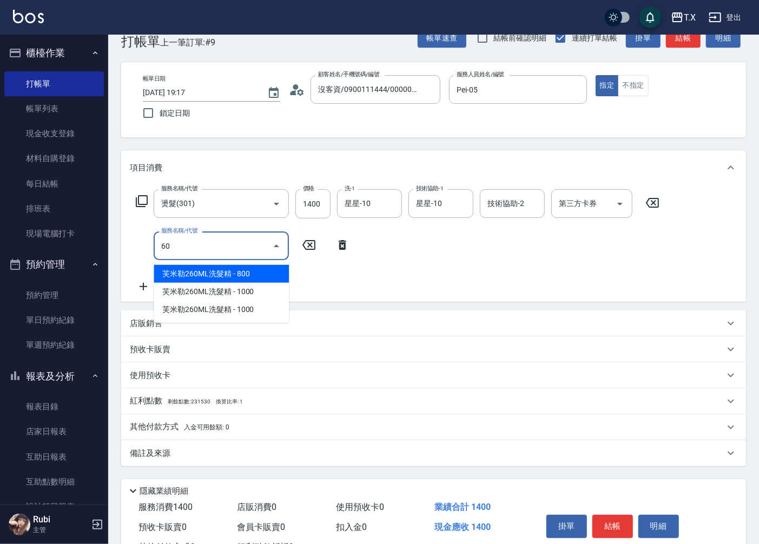
type input "6"
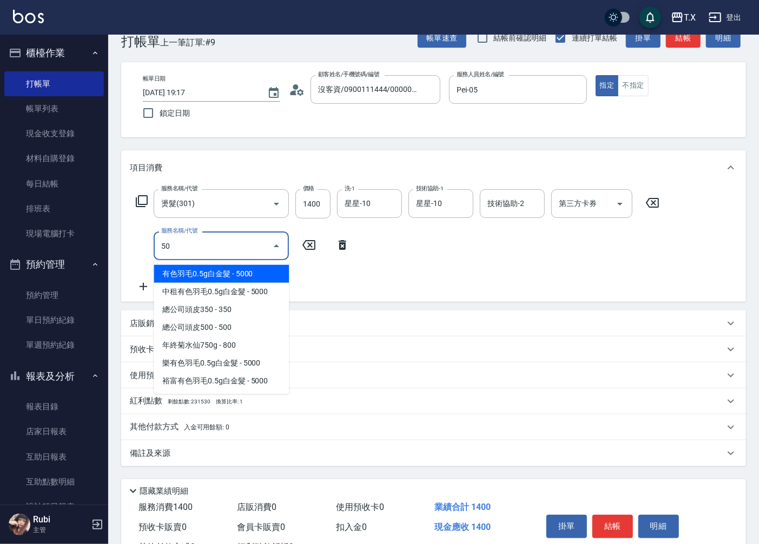
type input "501"
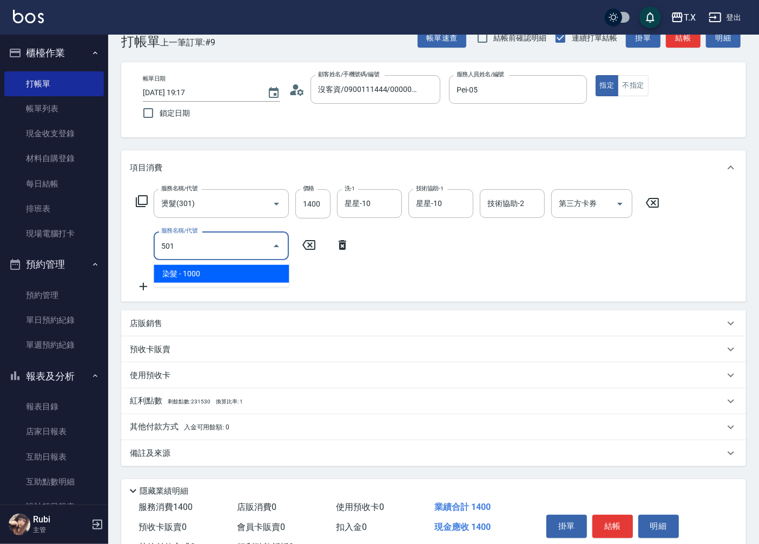
type input "240"
type input "染髮(501)"
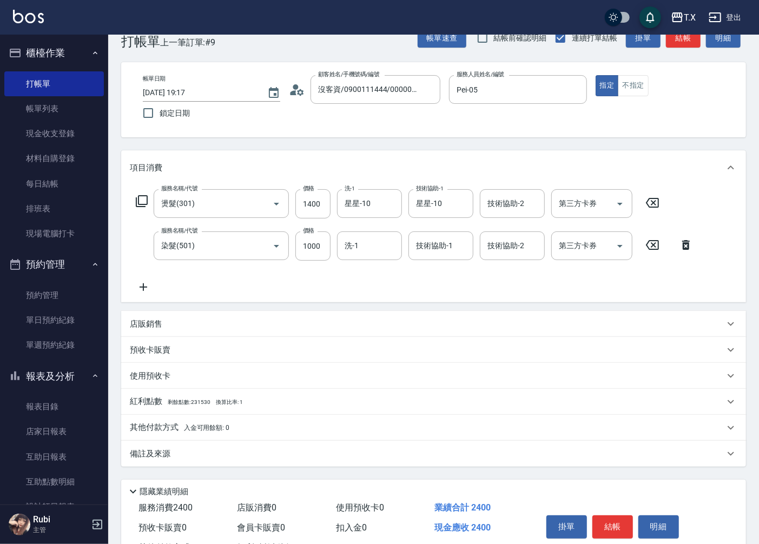
click at [333, 293] on div "服務名稱/代號 燙髮(301) 服務名稱/代號 價格 1400 價格 洗-1 星星-10 洗-1 技術協助-1 星星-10 技術協助-1 技術協助-2 技術協…" at bounding box center [414, 241] width 569 height 104
click at [143, 288] on icon at bounding box center [144, 287] width 8 height 8
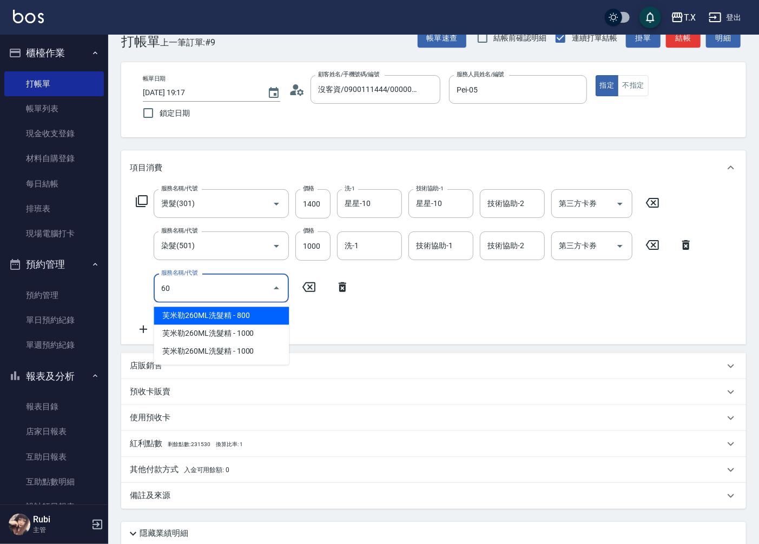
type input "601"
type input "270"
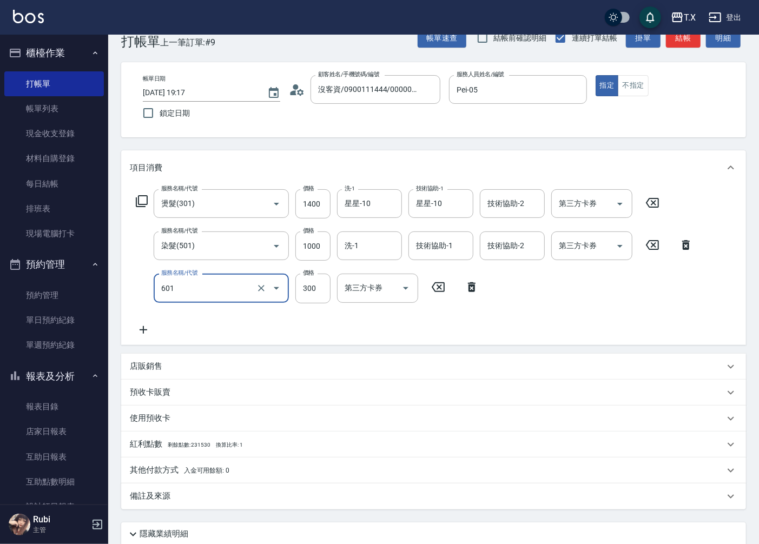
type input "自備護髮(601)"
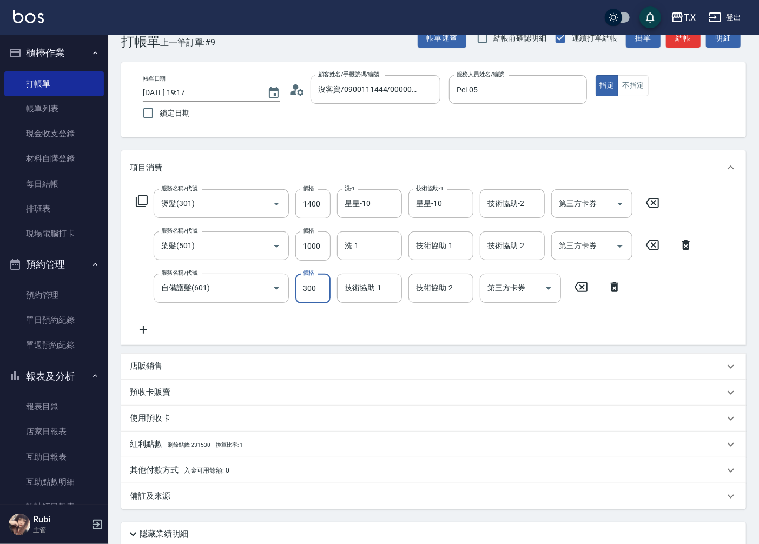
type input "6"
type input "240"
type input "600"
type input "300"
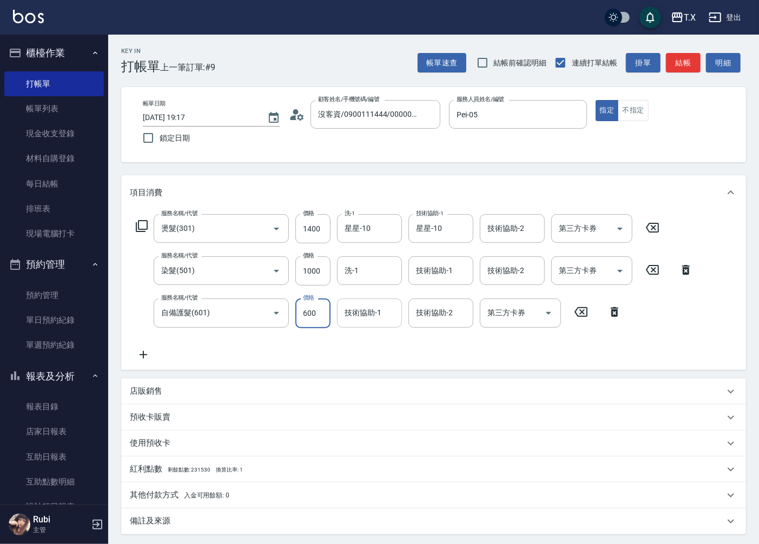
scroll to position [60, 0]
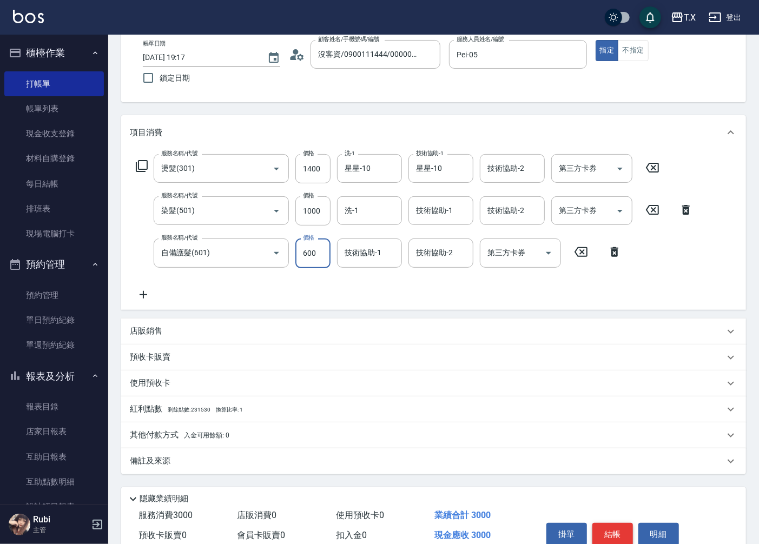
type input "600"
click at [609, 529] on button "結帳" at bounding box center [612, 534] width 41 height 23
type input "[DATE] 19:18"
type input "0"
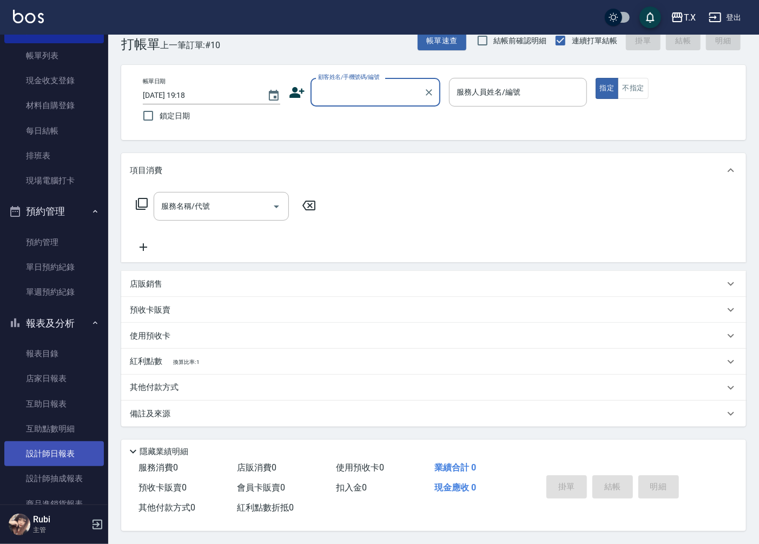
scroll to position [120, 0]
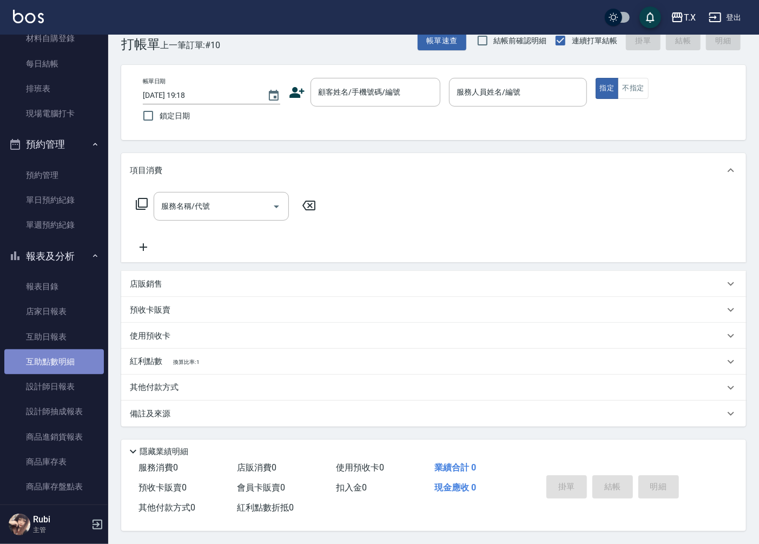
click at [77, 368] on link "互助點數明細" at bounding box center [53, 361] width 99 height 25
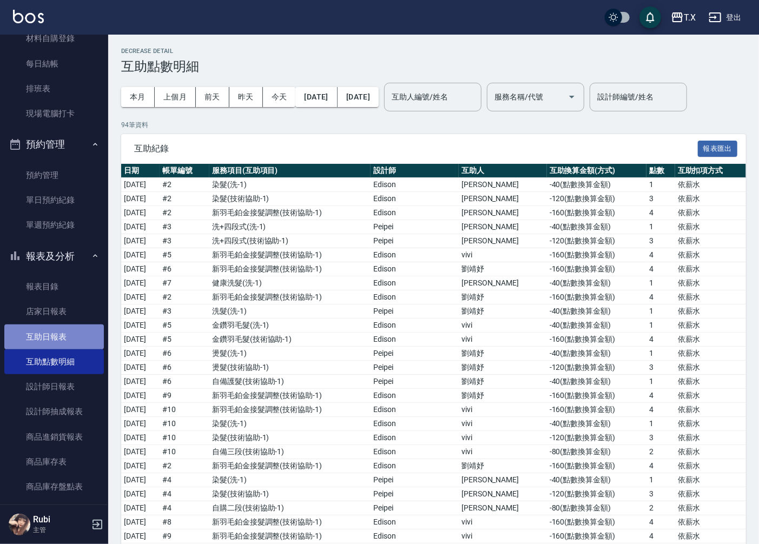
click at [76, 327] on link "互助日報表" at bounding box center [53, 336] width 99 height 25
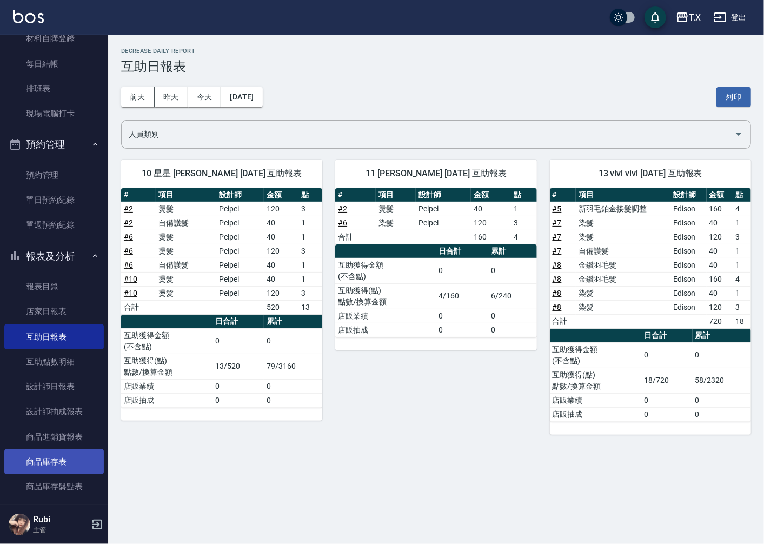
click at [73, 463] on link "商品庫存表" at bounding box center [53, 461] width 99 height 25
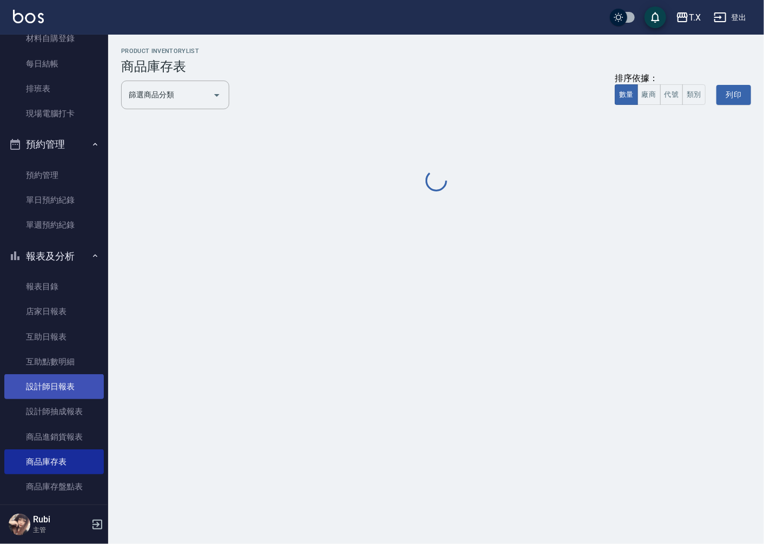
click at [82, 396] on link "設計師日報表" at bounding box center [53, 386] width 99 height 25
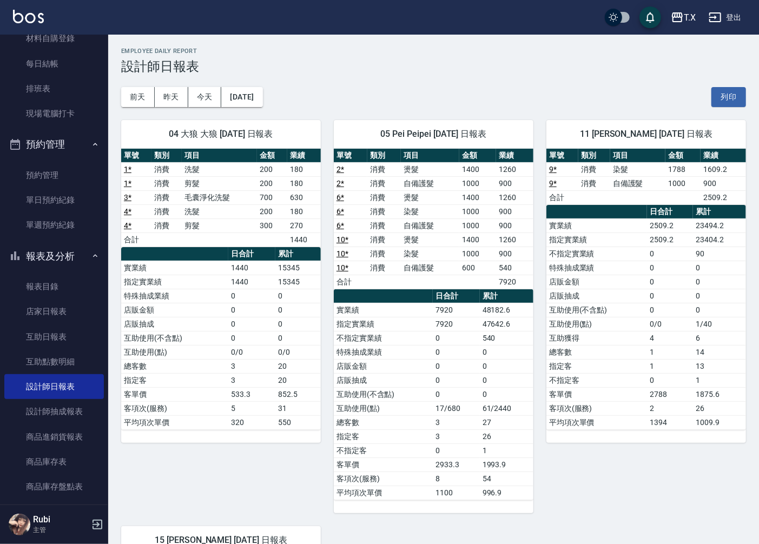
click at [556, 165] on link "9 *" at bounding box center [553, 169] width 8 height 9
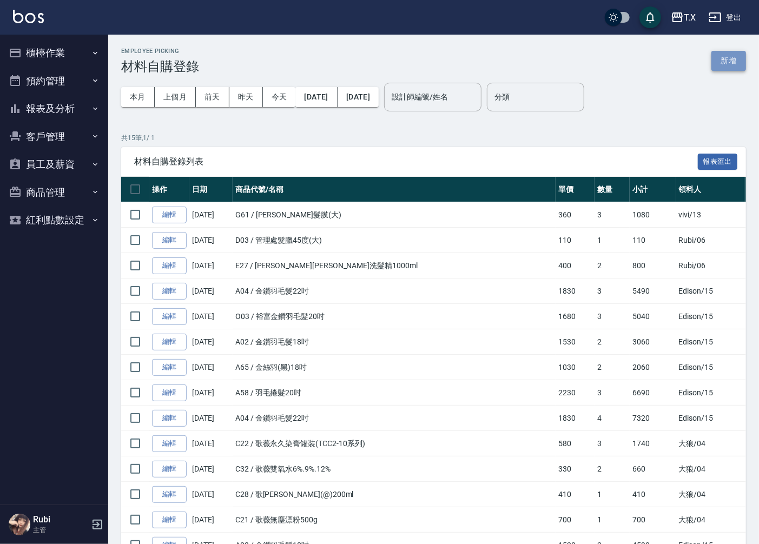
click at [734, 56] on button "新增" at bounding box center [728, 61] width 35 height 20
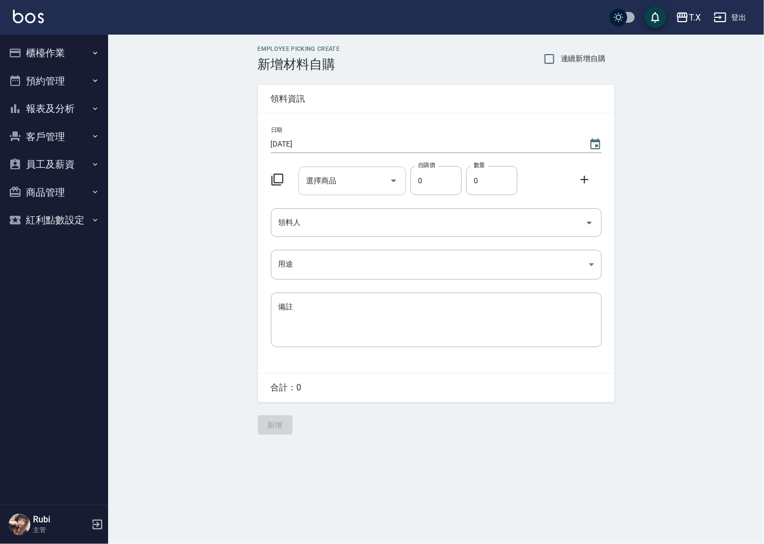
click at [341, 180] on input "選擇商品" at bounding box center [344, 180] width 82 height 19
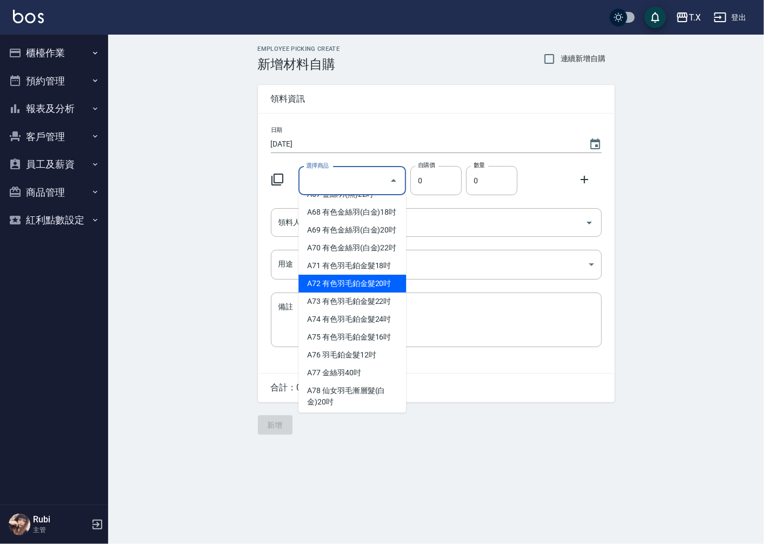
scroll to position [1021, 0]
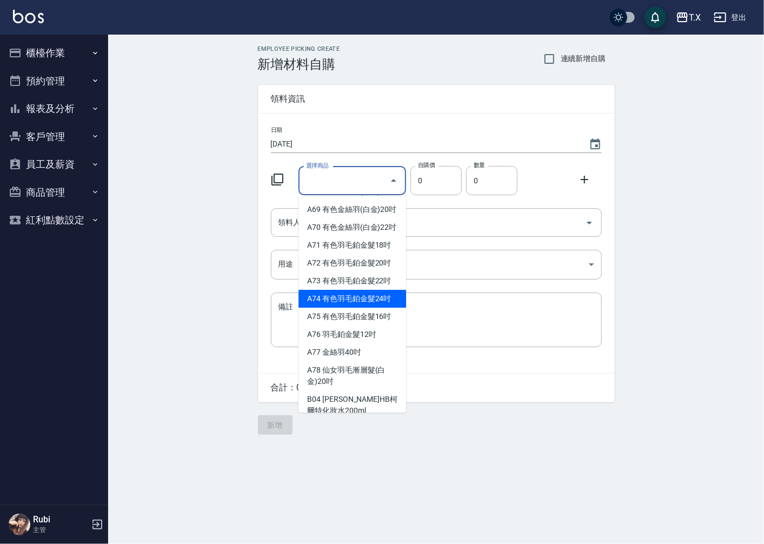
click at [379, 308] on li "A74 有色羽毛鉑金髮24吋" at bounding box center [352, 299] width 108 height 18
type input "有色羽毛鉑金髮24吋"
type input "2730"
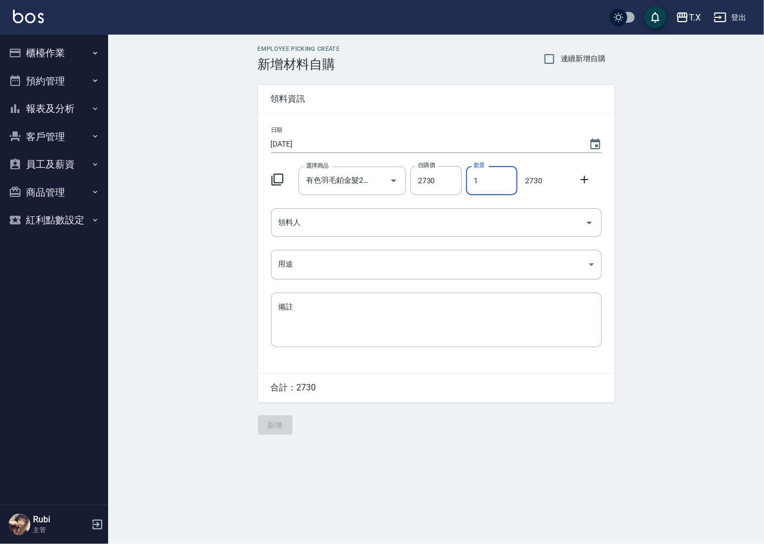
click at [435, 190] on div "選擇商品 有色羽毛鉑金髮24吋 選擇商品 自購價 2730 自購價 數量 1 數量 2730" at bounding box center [434, 179] width 335 height 34
type input "4"
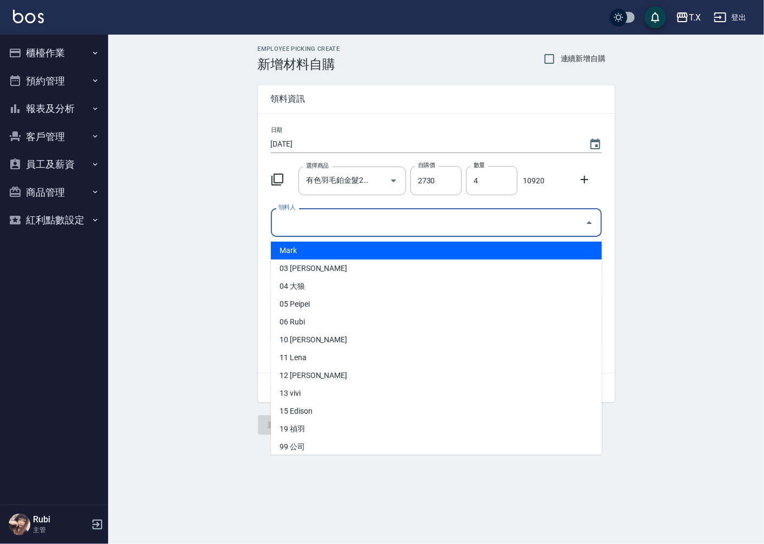
click at [300, 215] on input "領料人" at bounding box center [428, 222] width 305 height 19
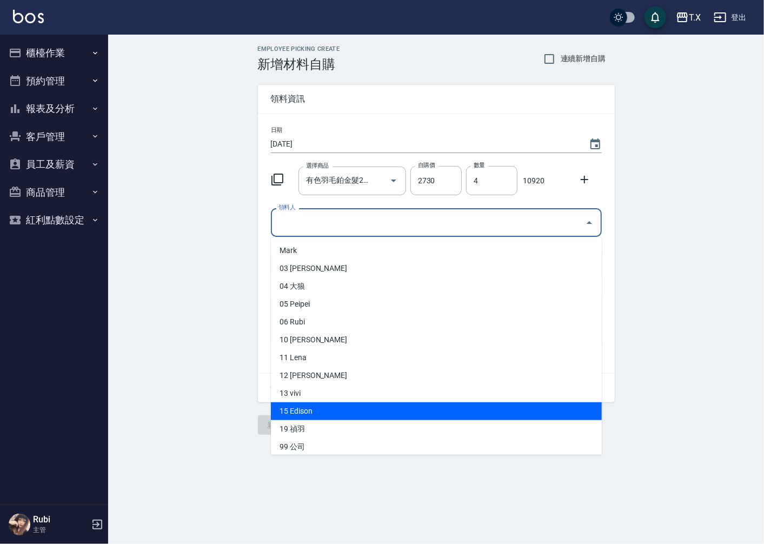
click at [316, 415] on li "15 Edison" at bounding box center [436, 411] width 331 height 18
type input "Edison"
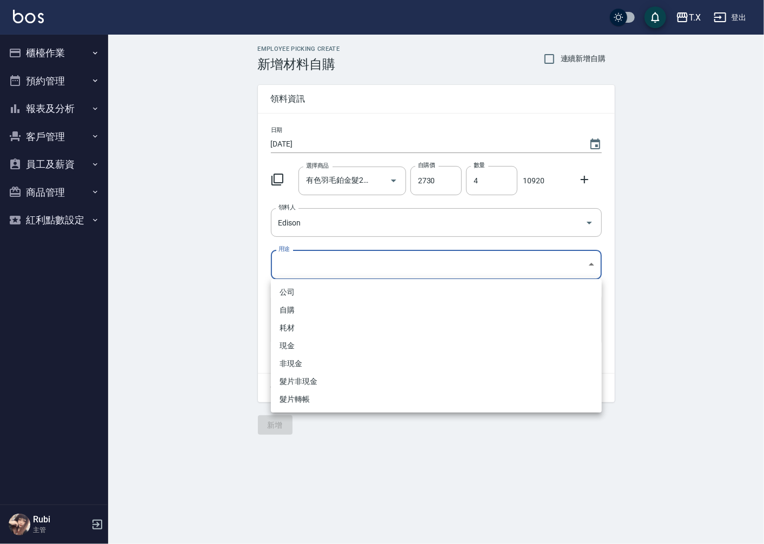
click at [295, 270] on body "T.X 登出 櫃檯作業 打帳單 帳單列表 現金收支登錄 材料自購登錄 每日結帳 排班表 現場電腦打卡 預約管理 預約管理 單日預約紀錄 單週預約紀錄 報表及分…" at bounding box center [382, 272] width 764 height 544
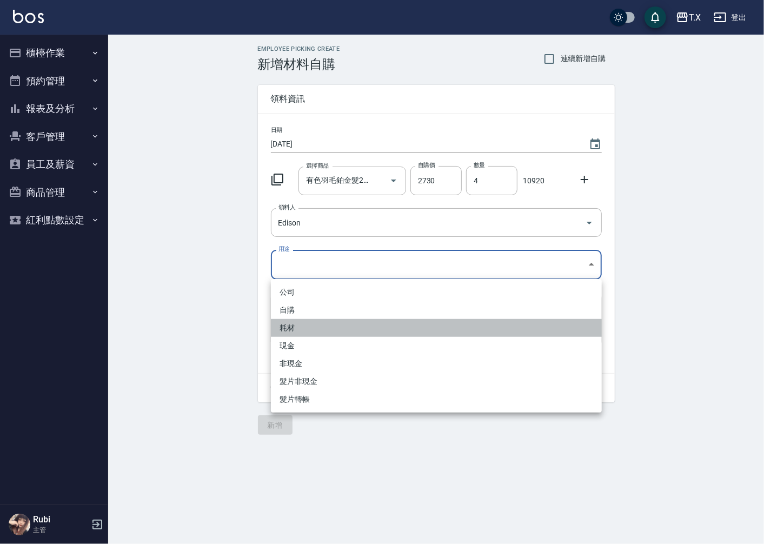
click at [299, 328] on li "耗材" at bounding box center [436, 328] width 331 height 18
type input "耗材"
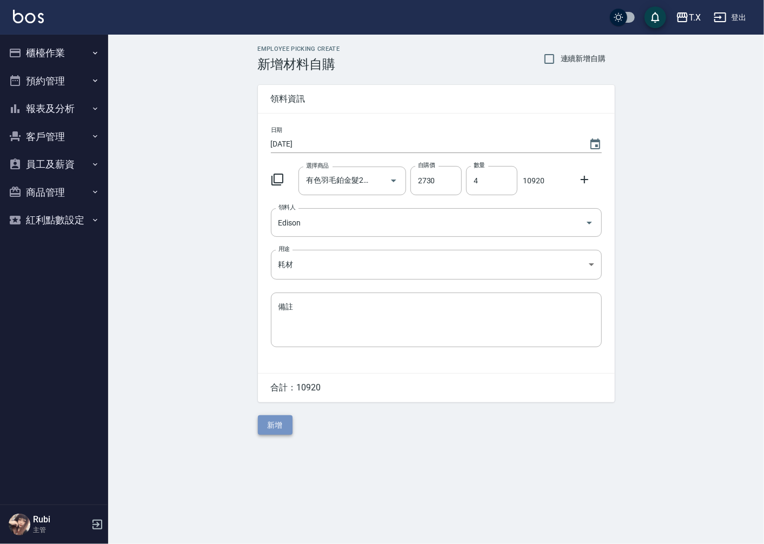
click at [278, 424] on button "新增" at bounding box center [275, 425] width 35 height 20
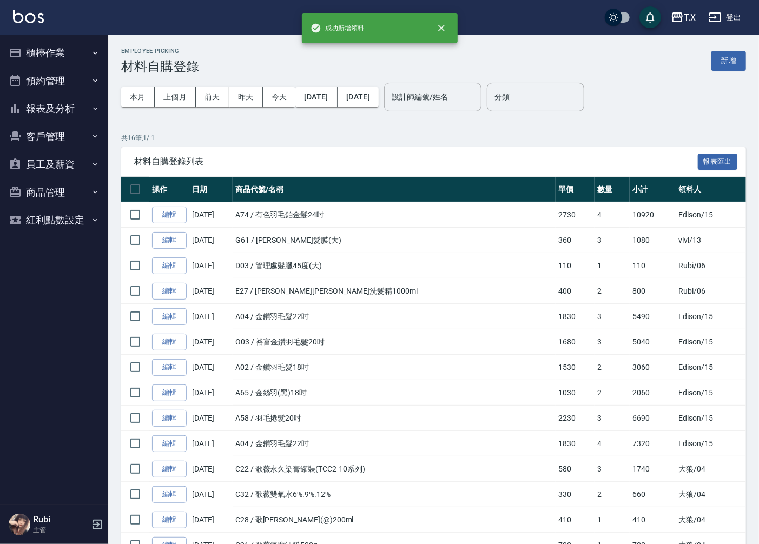
click at [38, 51] on button "櫃檯作業" at bounding box center [53, 53] width 99 height 28
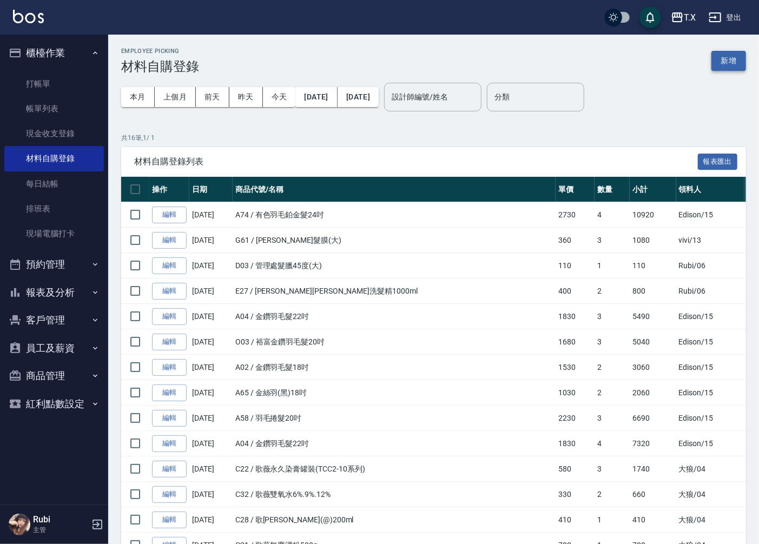
click at [722, 60] on button "新增" at bounding box center [728, 61] width 35 height 20
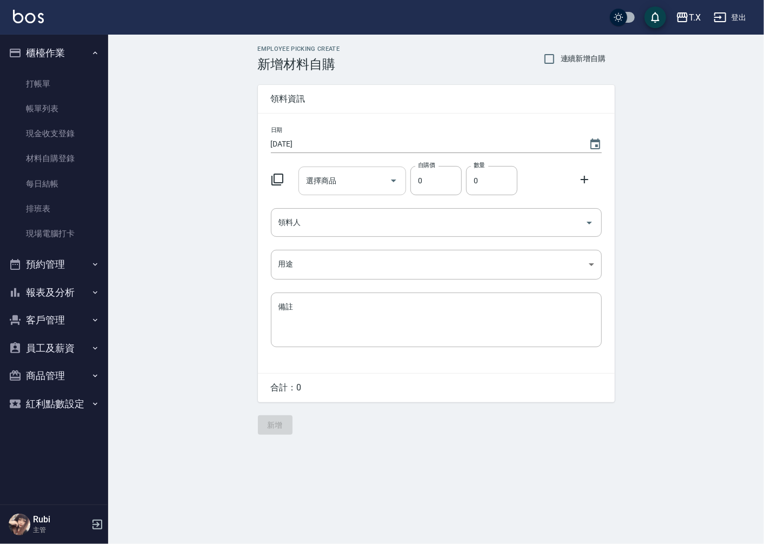
click at [336, 183] on input "選擇商品" at bounding box center [344, 180] width 82 height 19
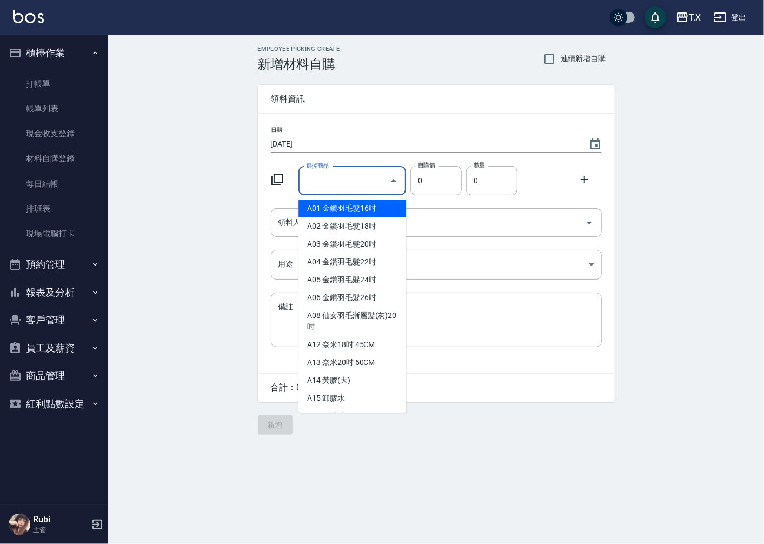
click at [277, 178] on icon at bounding box center [277, 179] width 13 height 13
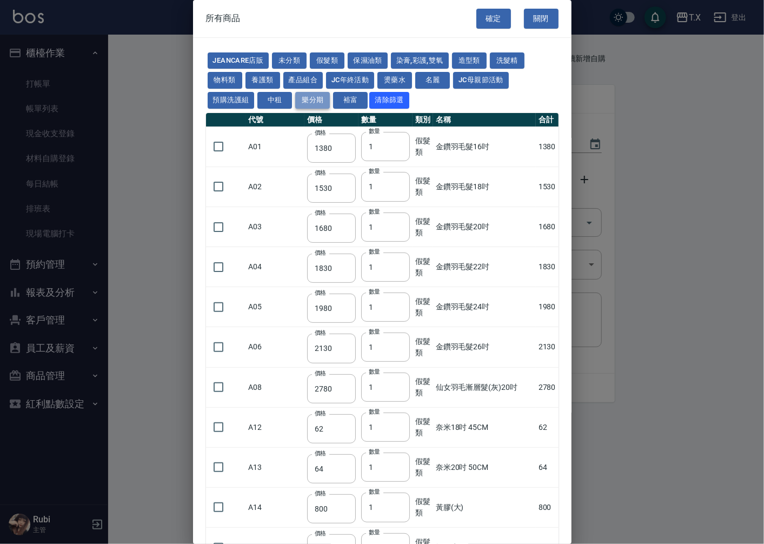
click at [317, 99] on button "樂分期" at bounding box center [312, 100] width 35 height 17
type input "1780"
type input "1980"
type input "2180"
type input "2380"
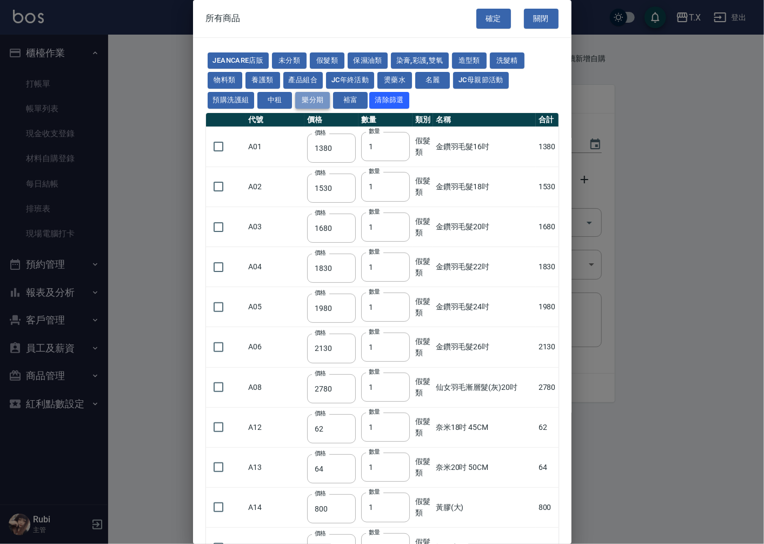
type input "2580"
type input "2780"
type input "2980"
type input "1030"
type input "1080"
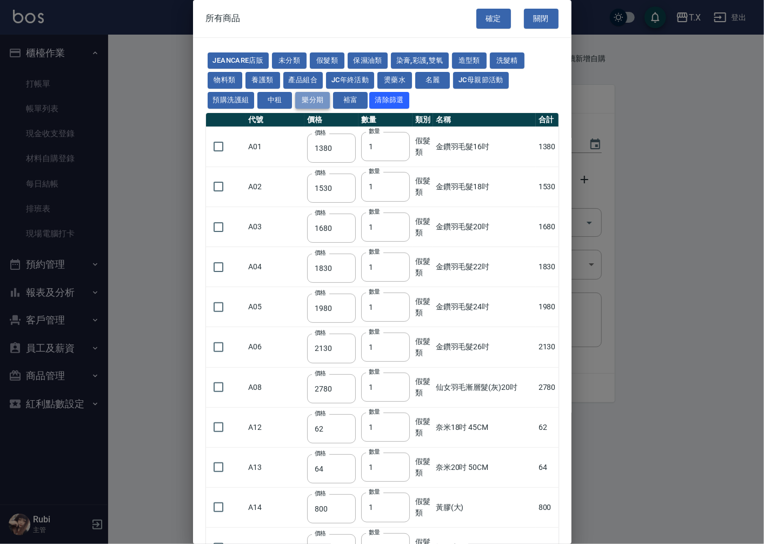
type input "1130"
type input "1230"
type input "1280"
type input "1380"
type input "730"
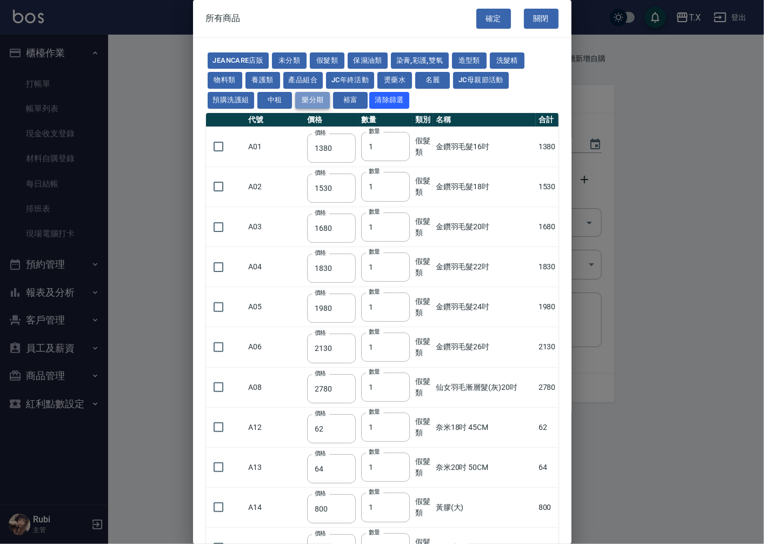
type input "780"
type input "830"
type input "930"
type input "980"
type input "1030"
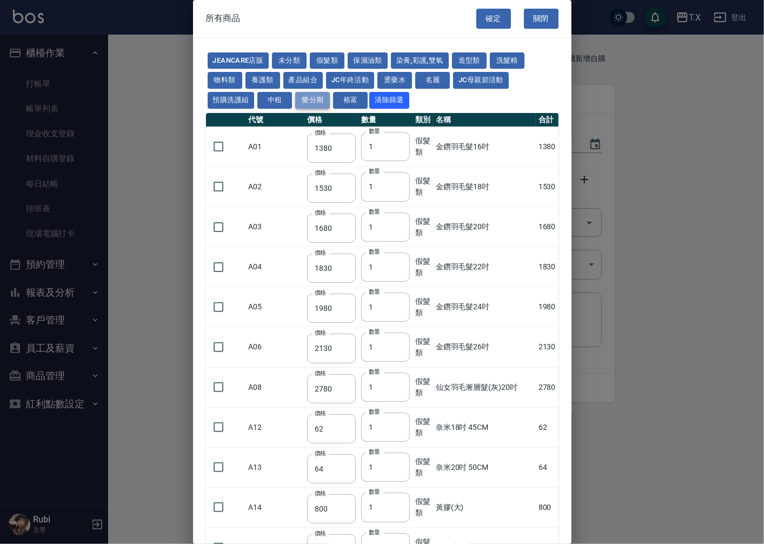
type input "1080"
type input "1130"
type input "1180"
type input "1230"
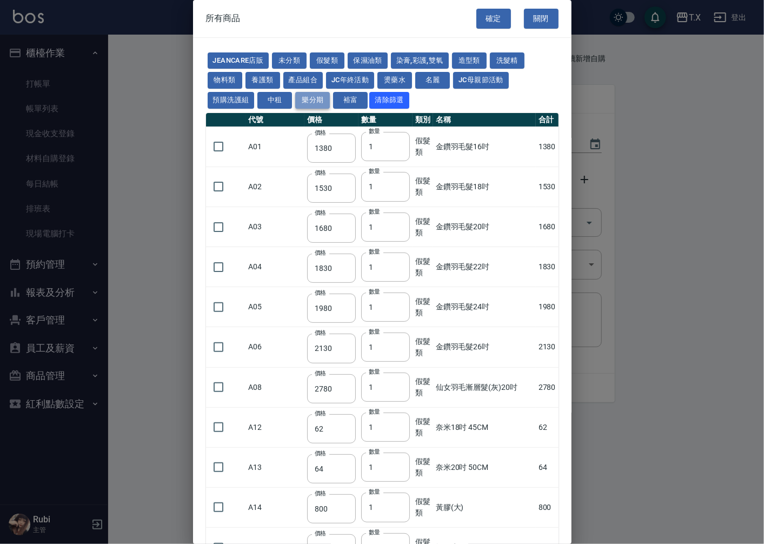
type input "2130"
type input "2330"
type input "2530"
type input "560"
type input "775"
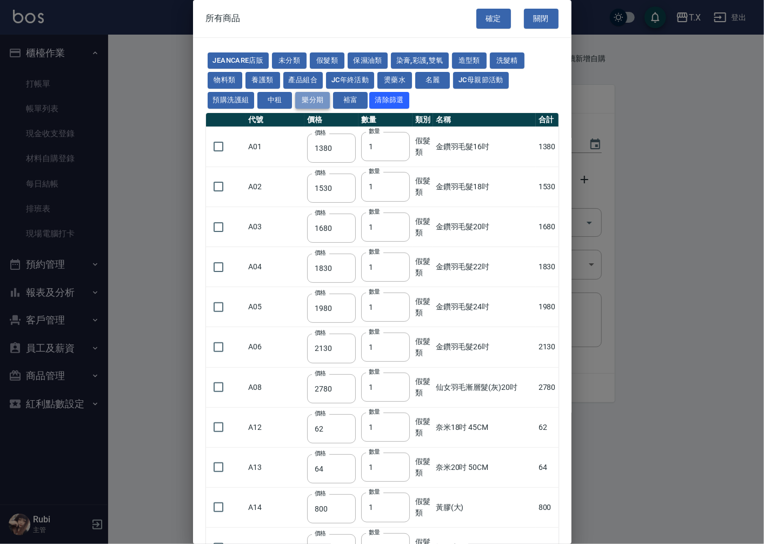
type input "580"
type input "2230"
type input "1180"
type input "930"
type input "2180"
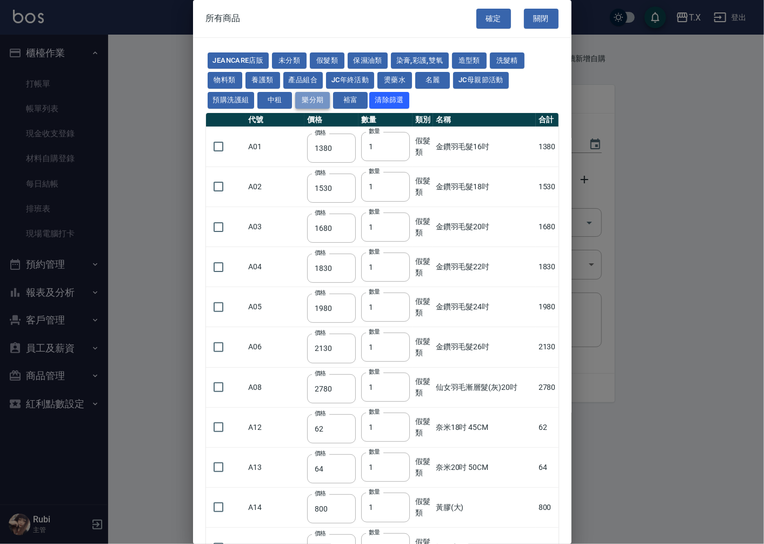
type input "2380"
type input "2580"
type input "2780"
type input "2980"
type input "1380"
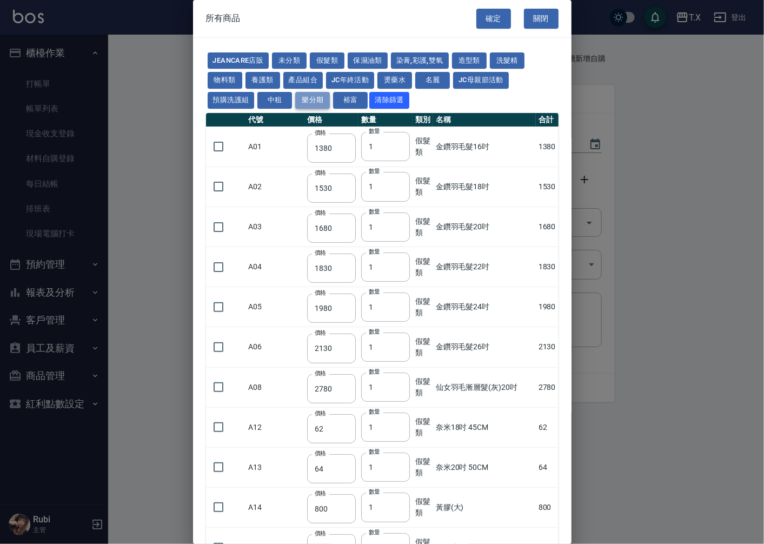
type input "1530"
type input "1680"
type input "1830"
type input "1980"
type input "2130"
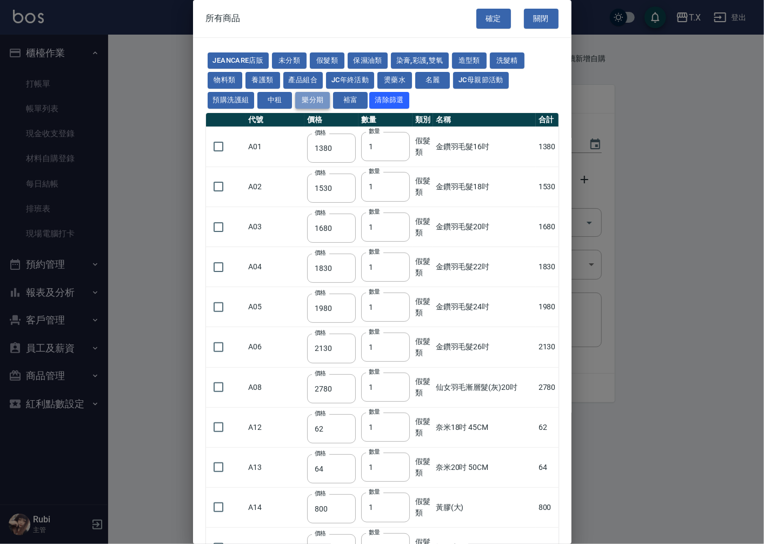
type input "1930"
type input "2730"
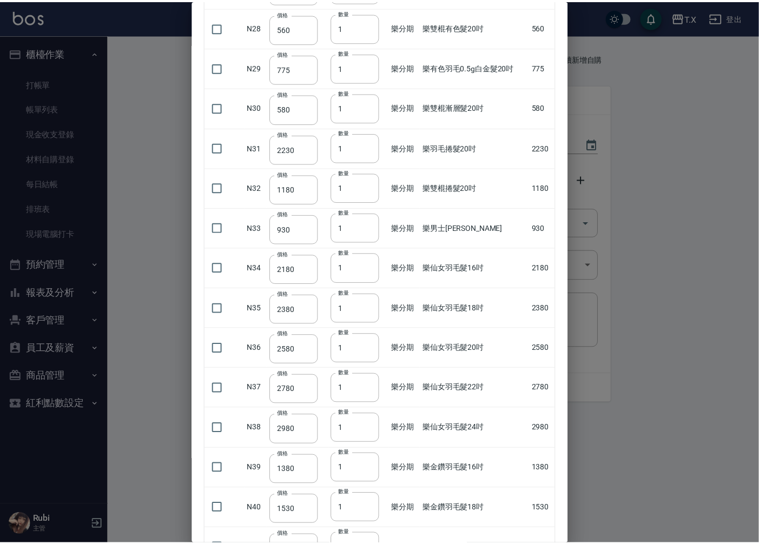
scroll to position [1496, 0]
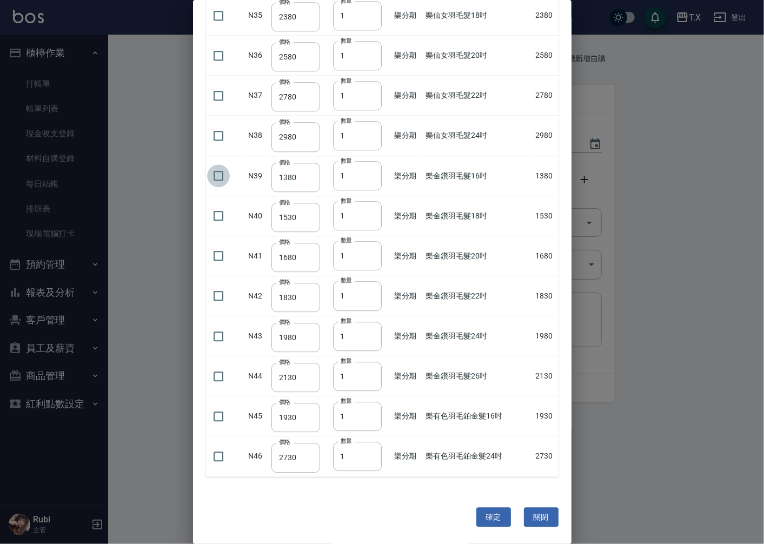
click at [217, 177] on input "checkbox" at bounding box center [218, 175] width 23 height 23
checkbox input "true"
click at [216, 218] on input "checkbox" at bounding box center [218, 215] width 23 height 23
checkbox input "true"
click at [367, 172] on input "2" at bounding box center [357, 175] width 49 height 29
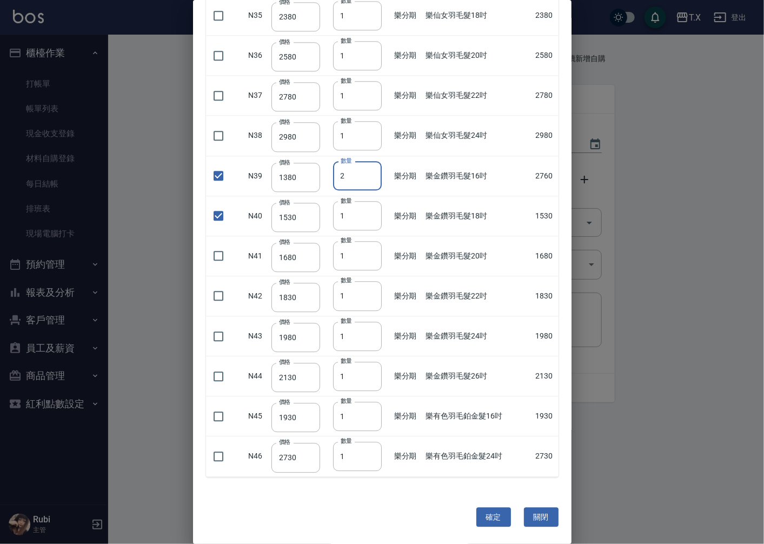
type input "3"
click at [367, 172] on input "3" at bounding box center [357, 175] width 49 height 29
click at [495, 521] on button "確定" at bounding box center [493, 517] width 35 height 20
type input "樂金鑽羽毛髮16吋"
type input "1380"
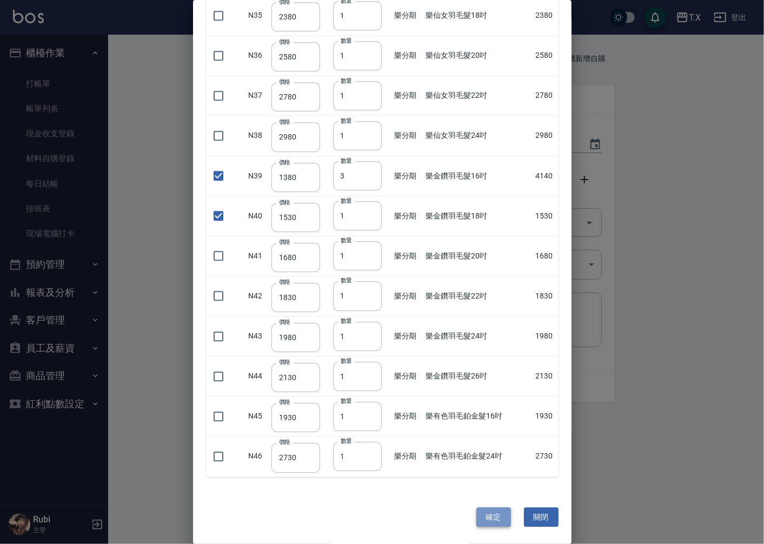
type input "3"
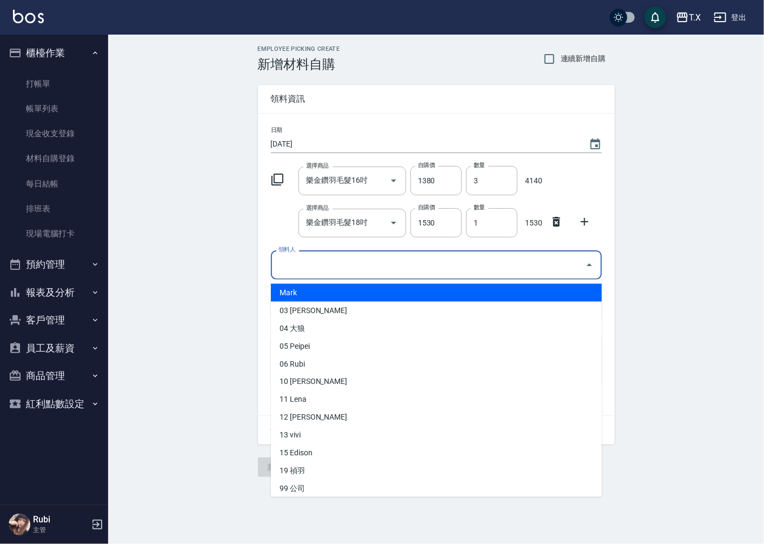
click at [306, 261] on input "領料人" at bounding box center [428, 264] width 305 height 19
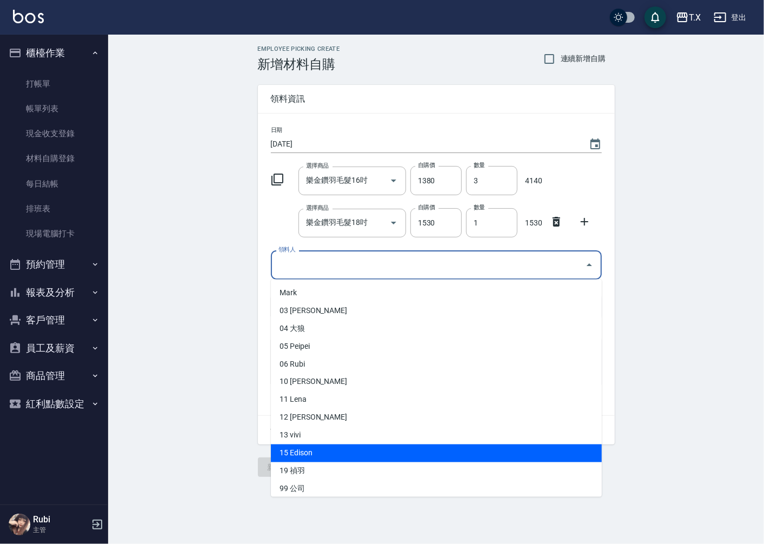
click at [320, 454] on li "15 Edison" at bounding box center [436, 453] width 331 height 18
type input "Edison"
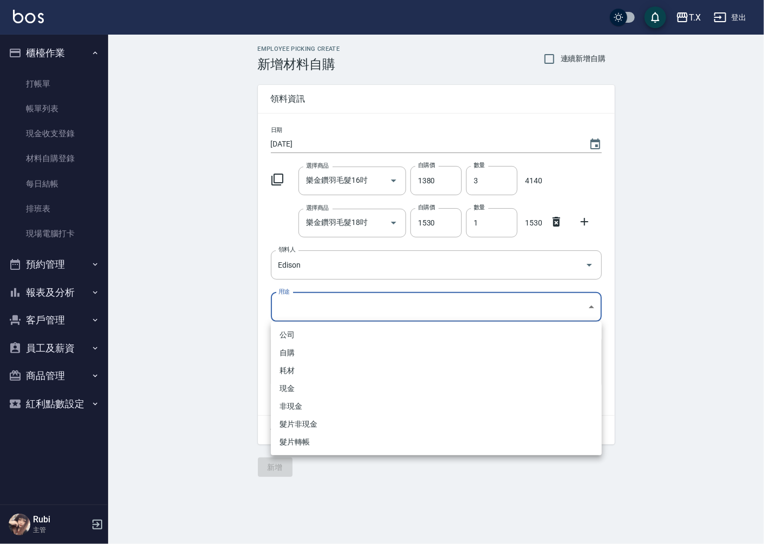
click at [303, 312] on body "T.X 登出 櫃檯作業 打帳單 帳單列表 現金收支登錄 材料自購登錄 每日結帳 排班表 現場電腦打卡 預約管理 預約管理 單日預約紀錄 單週預約紀錄 報表及分…" at bounding box center [382, 272] width 764 height 544
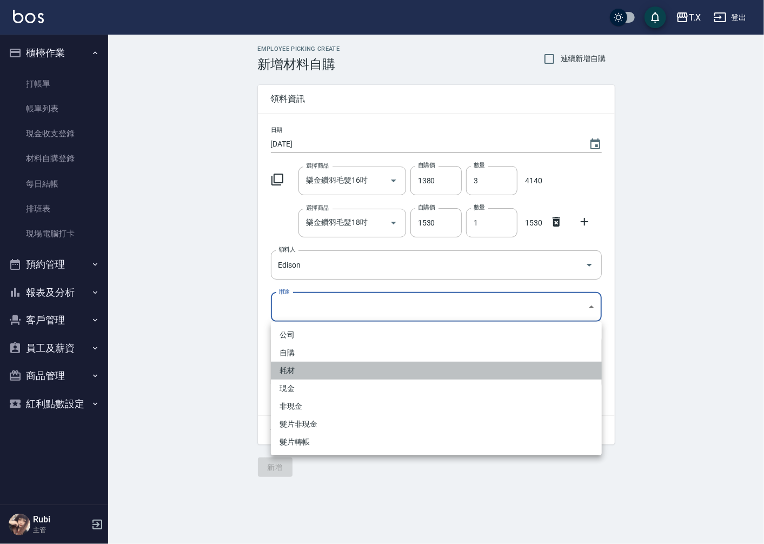
click at [297, 371] on li "耗材" at bounding box center [436, 371] width 331 height 18
type input "耗材"
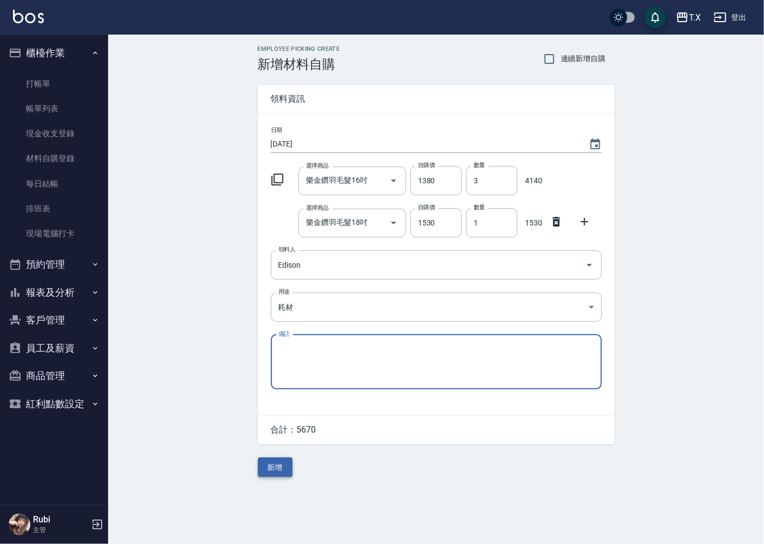
click at [282, 466] on button "新增" at bounding box center [275, 467] width 35 height 20
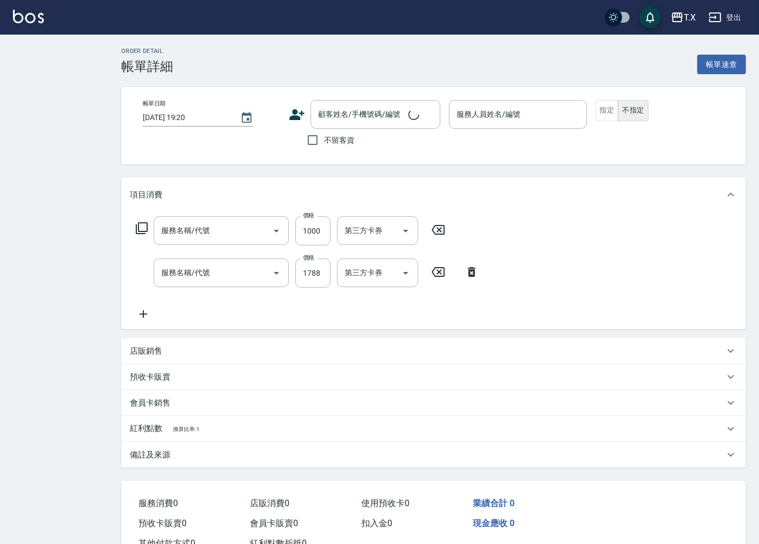
type input "2025/10/10 19:17"
type input "Lena-11"
type input "270"
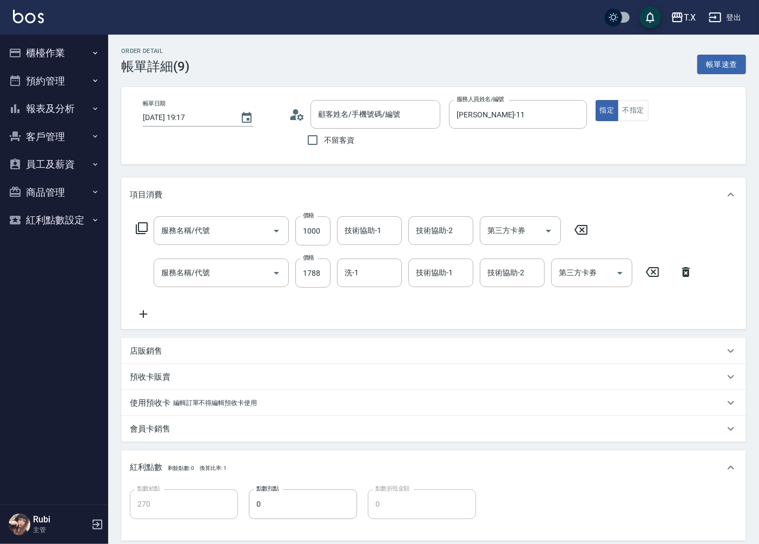
type input "自備護髮(601)"
type input "染髮(501)"
type input "沒客資/0900111444/000000000"
click at [143, 317] on icon at bounding box center [144, 314] width 8 height 8
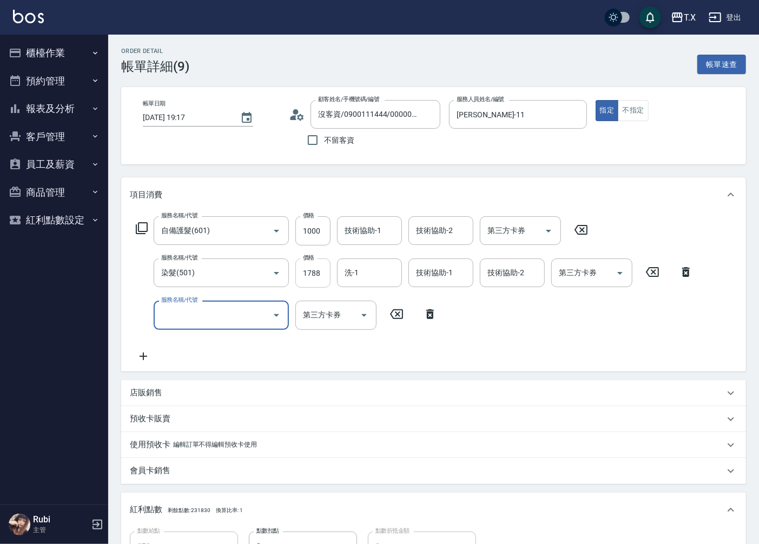
click at [300, 277] on input "1788" at bounding box center [312, 272] width 35 height 29
type input "1"
type input "100"
type input "158"
type input "110"
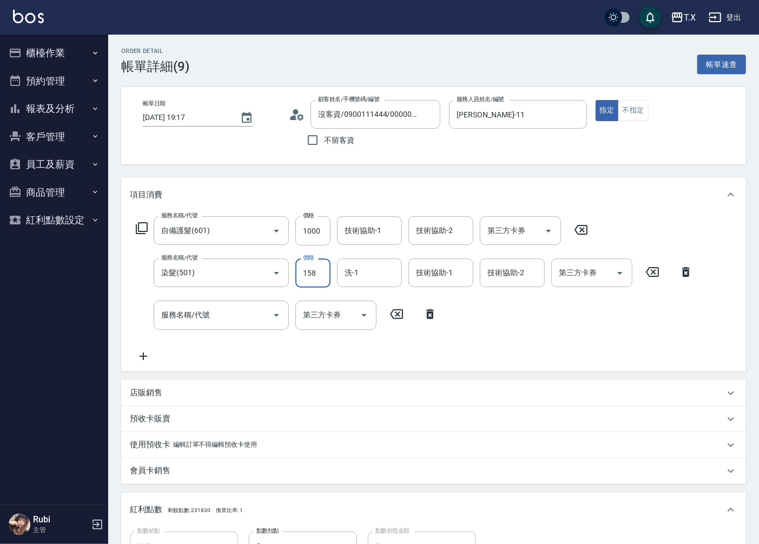
type input "1588"
type input "250"
type input "1588"
click at [188, 322] on input "服務名稱/代號" at bounding box center [212, 315] width 109 height 19
type input "f"
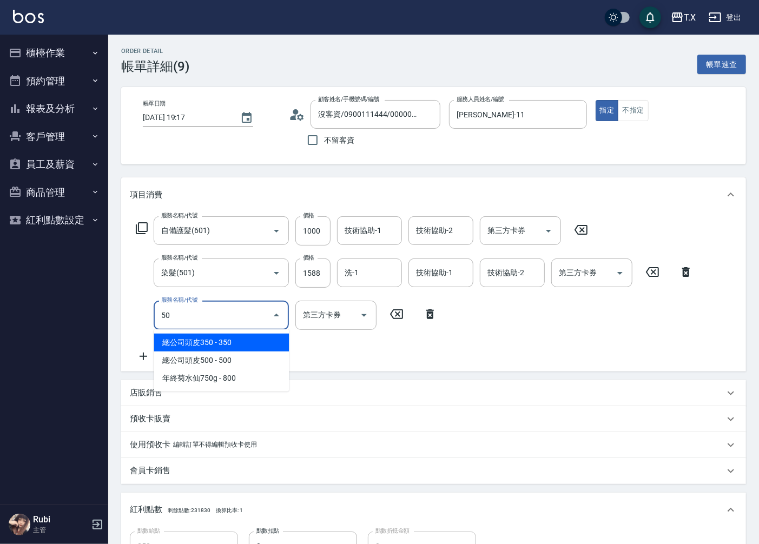
type input "503"
type input "350"
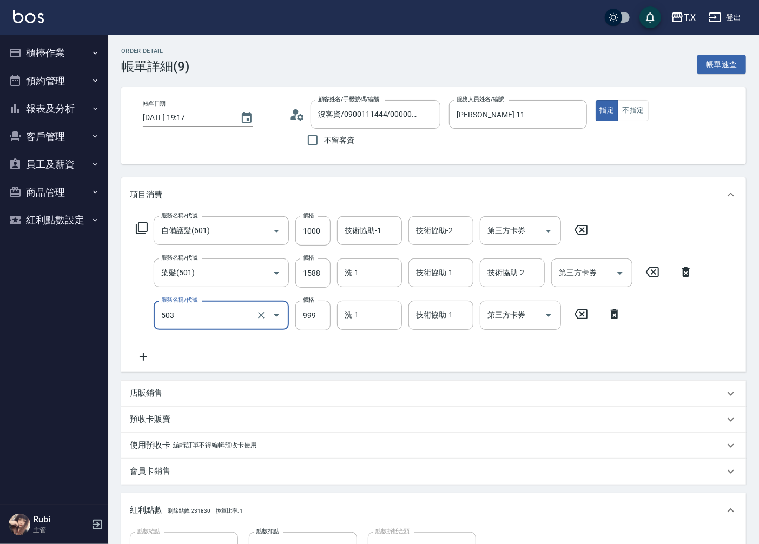
type input "局部髮(503)"
type input "2"
type input "250"
type input "20"
type input "260"
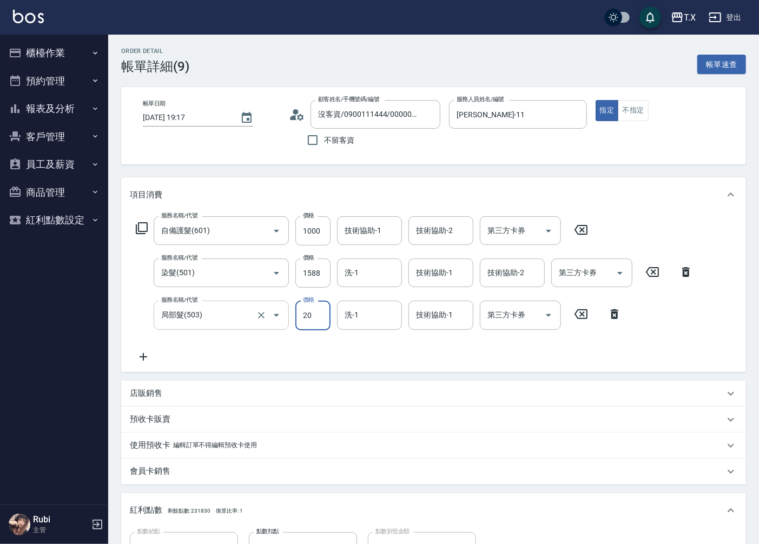
type input "200"
type input "270"
type input "200"
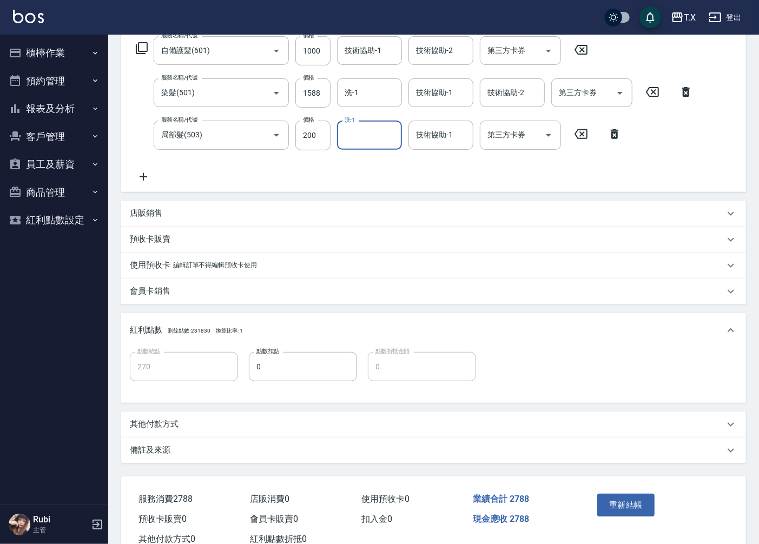
scroll to position [214, 0]
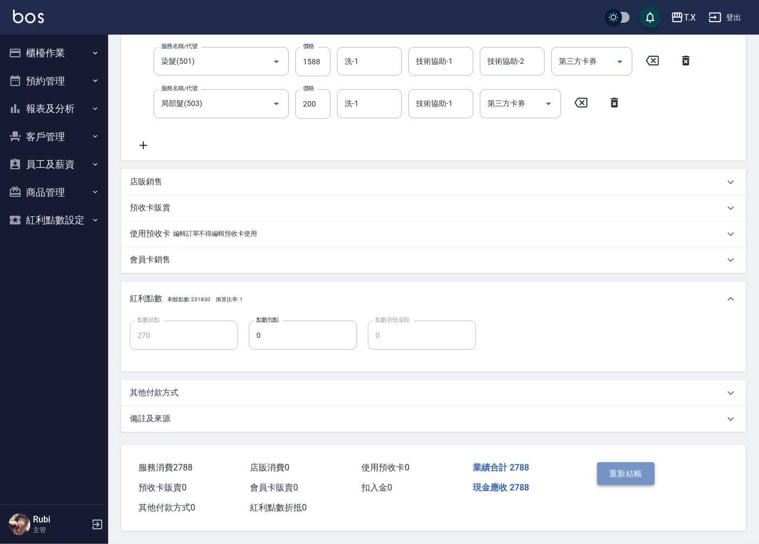
click at [613, 463] on button "重新結帳" at bounding box center [625, 473] width 57 height 23
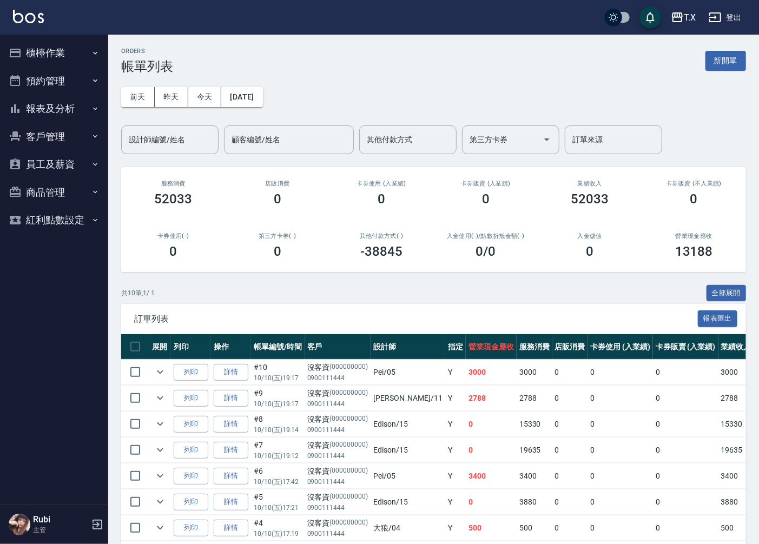
click at [65, 114] on button "報表及分析" at bounding box center [53, 109] width 99 height 28
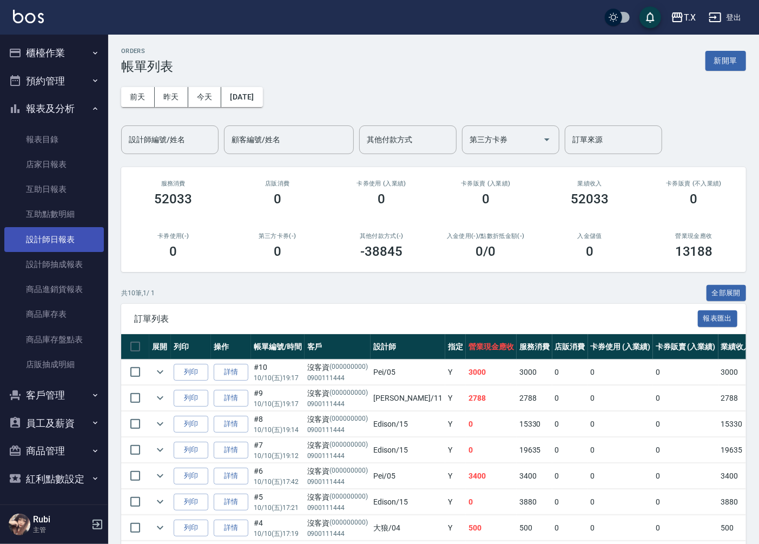
click at [58, 242] on link "設計師日報表" at bounding box center [53, 239] width 99 height 25
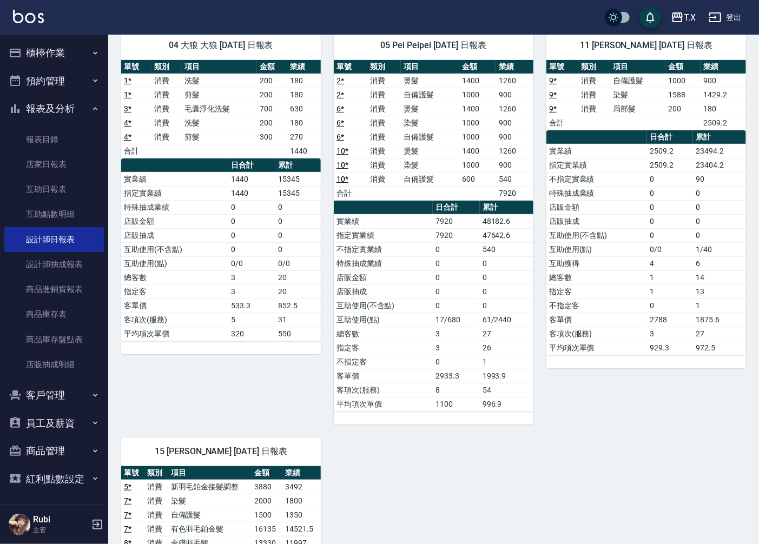
scroll to position [60, 0]
